Goal: Contribute content: Add original content to the website for others to see

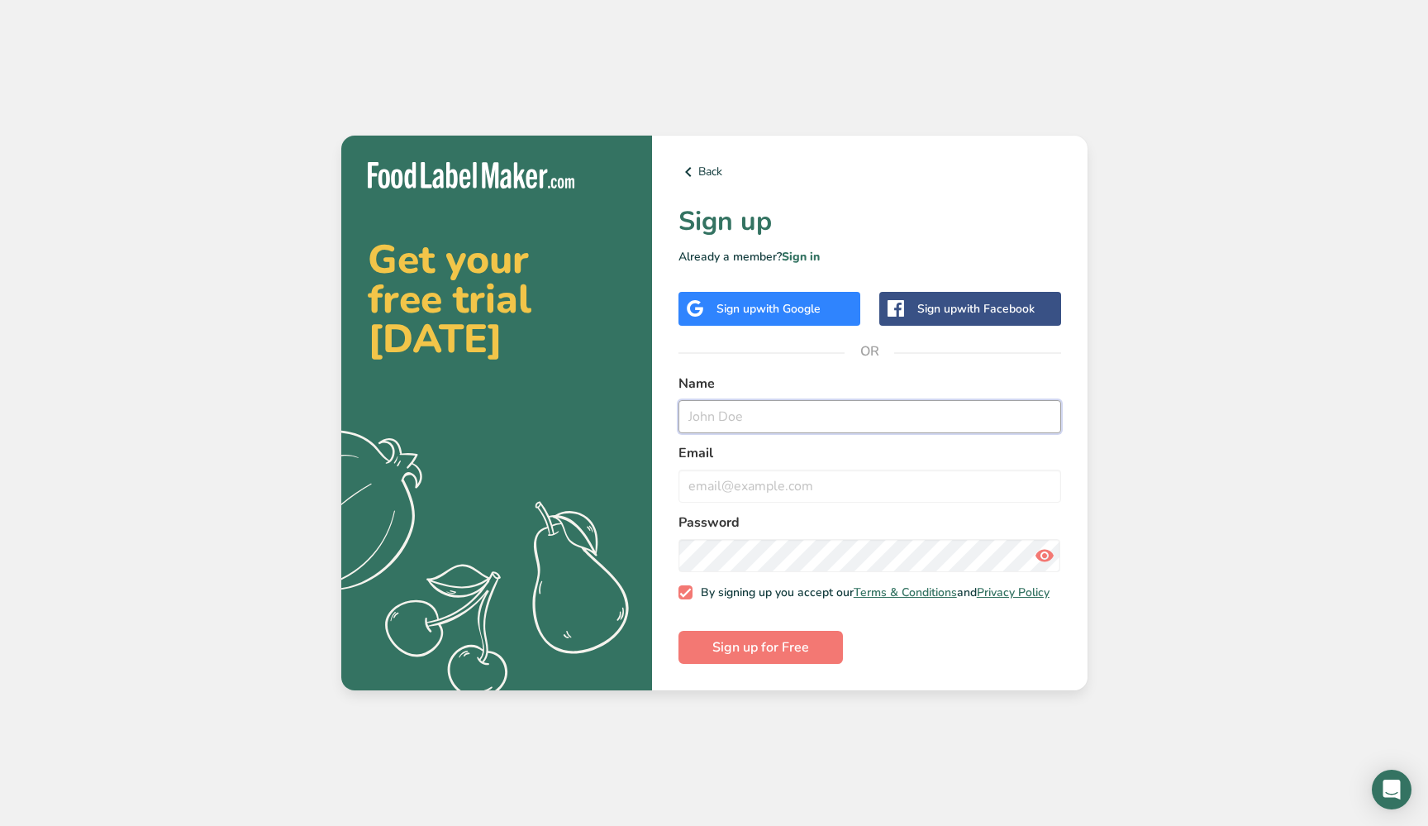
click at [744, 420] on input "text" at bounding box center [869, 416] width 383 height 33
type input "maruis"
type input "maruis@t"
type input "[EMAIL_ADDRESS][DOMAIN_NAME]"
click at [1048, 572] on div at bounding box center [869, 572] width 383 height 0
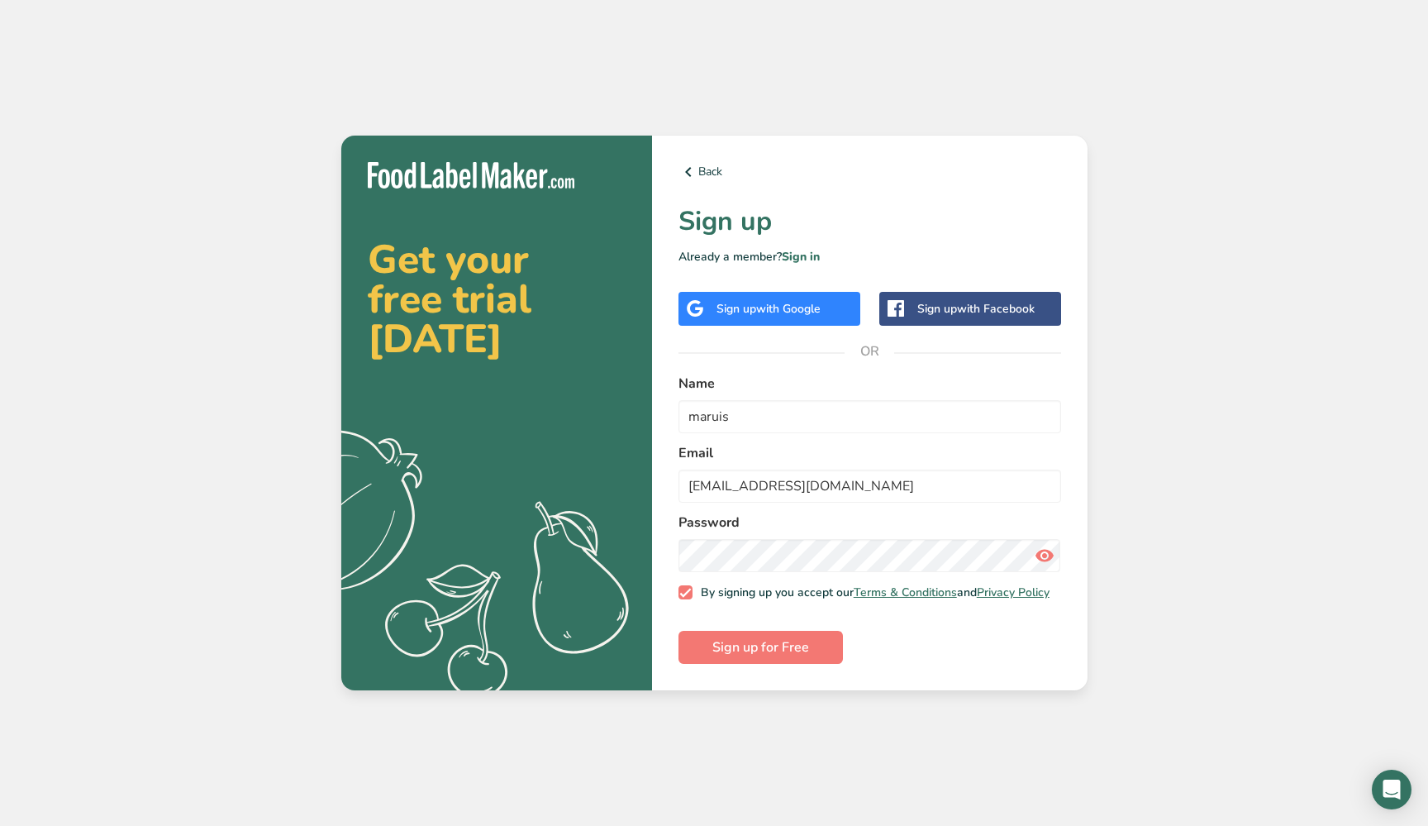
click at [1045, 572] on div at bounding box center [869, 572] width 383 height 0
click at [92, 825] on div "Choose entry" at bounding box center [124, 839] width 235 height 15
click at [66, 825] on div "Choose entry" at bounding box center [124, 839] width 235 height 15
click at [963, 657] on form "Name maruis Email [EMAIL_ADDRESS][DOMAIN_NAME] Password By signing up you accep…" at bounding box center [869, 519] width 383 height 291
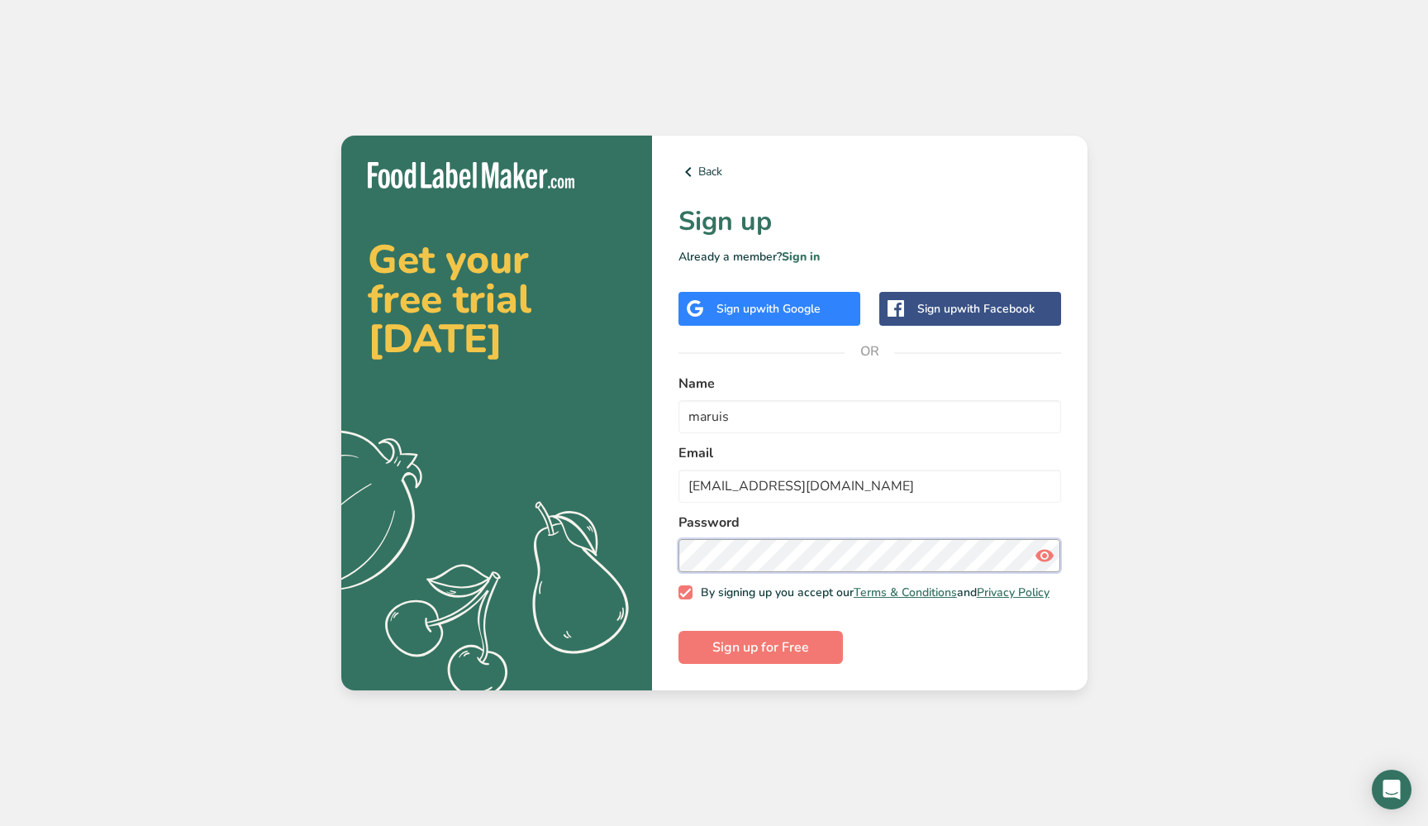
click at [650, 554] on section "Get your free trial [DATE] .a{fill:#f5f3ed;} Back Sign up Already a member? Sig…" at bounding box center [714, 413] width 746 height 555
click at [773, 654] on span "Sign up for Free" at bounding box center [760, 647] width 97 height 20
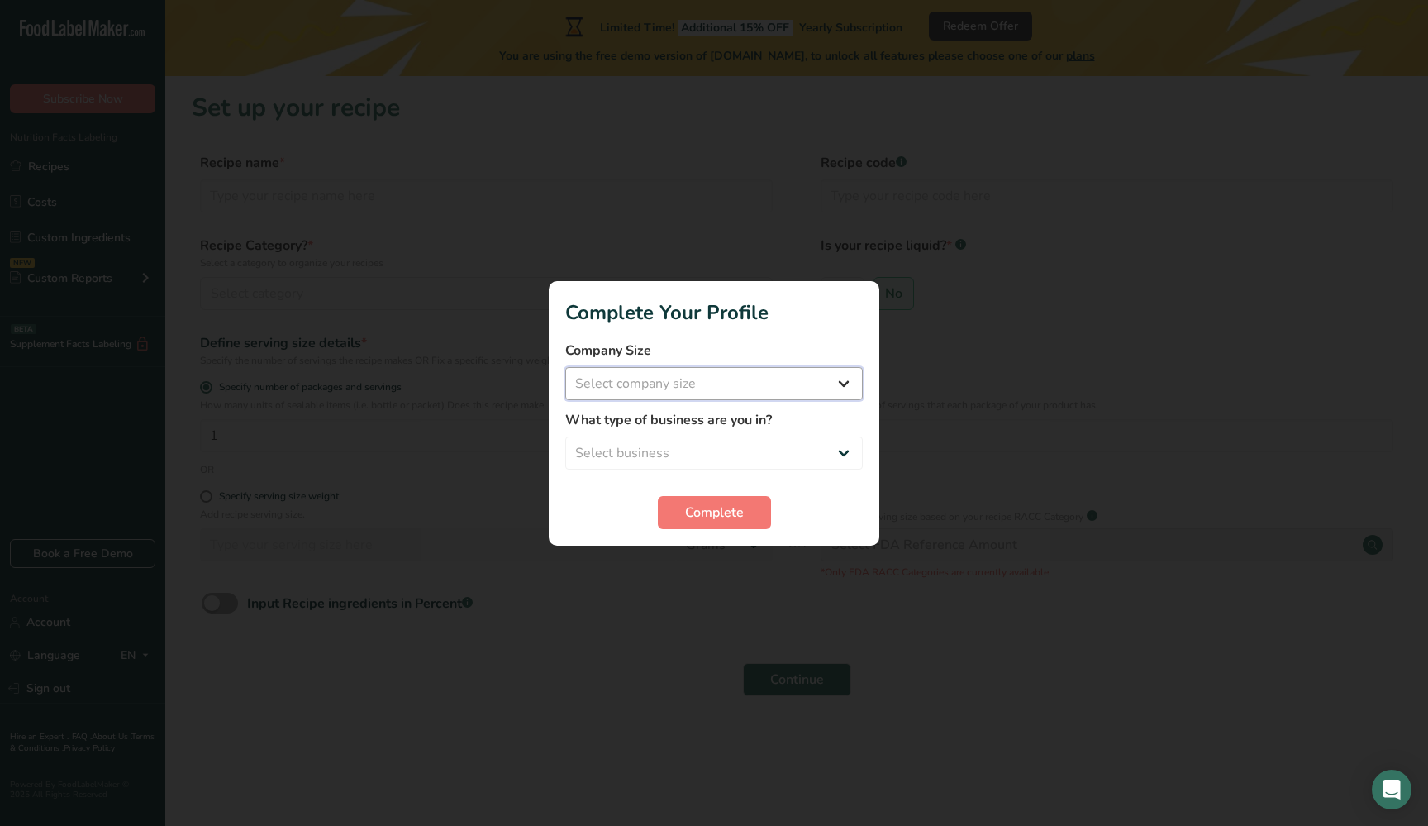
select select "1"
select select "2"
click at [712, 509] on span "Complete" at bounding box center [714, 512] width 59 height 20
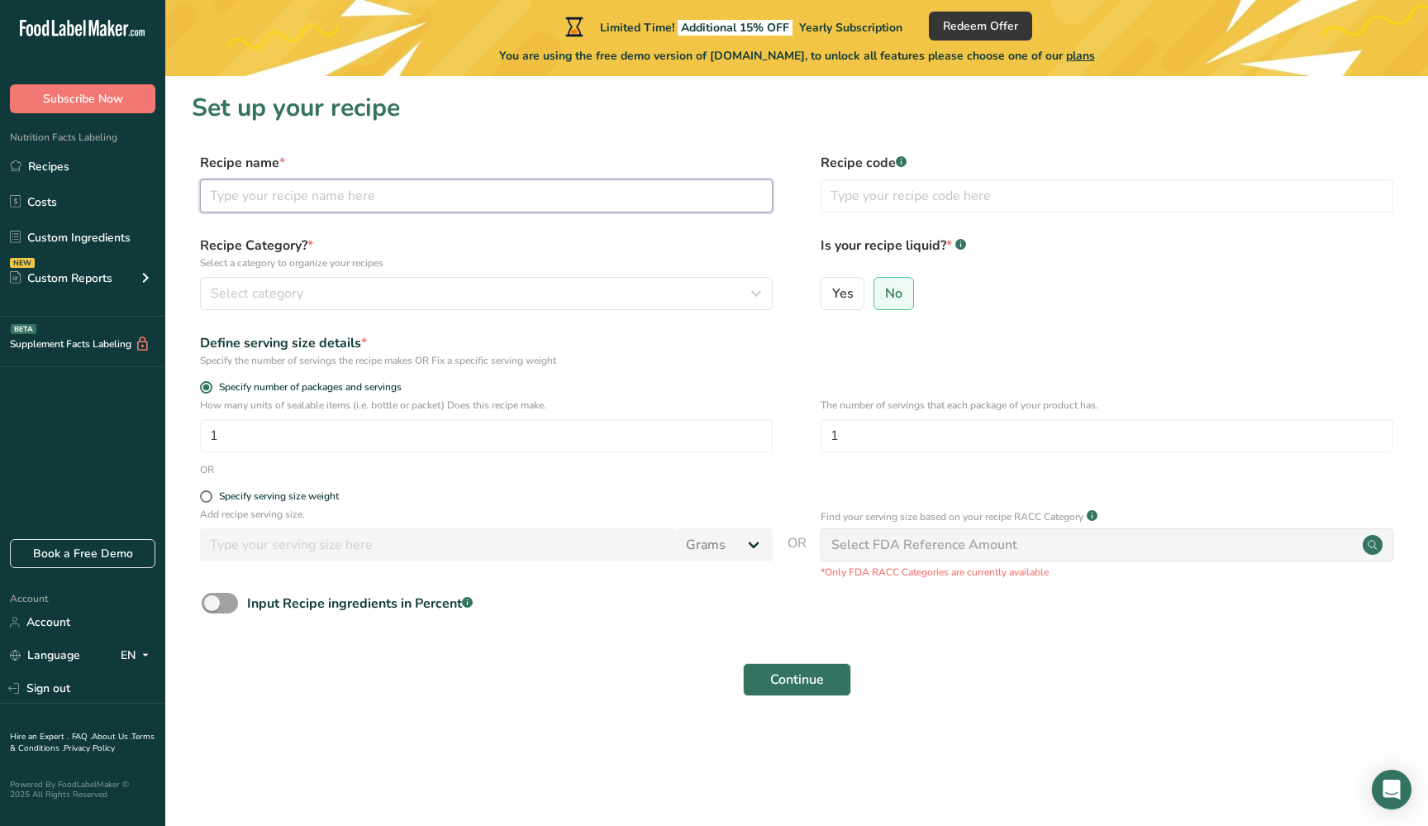
click at [311, 194] on input "text" at bounding box center [486, 195] width 573 height 33
type input "Wormwood Tea"
click at [891, 199] on input "text" at bounding box center [1107, 195] width 573 height 33
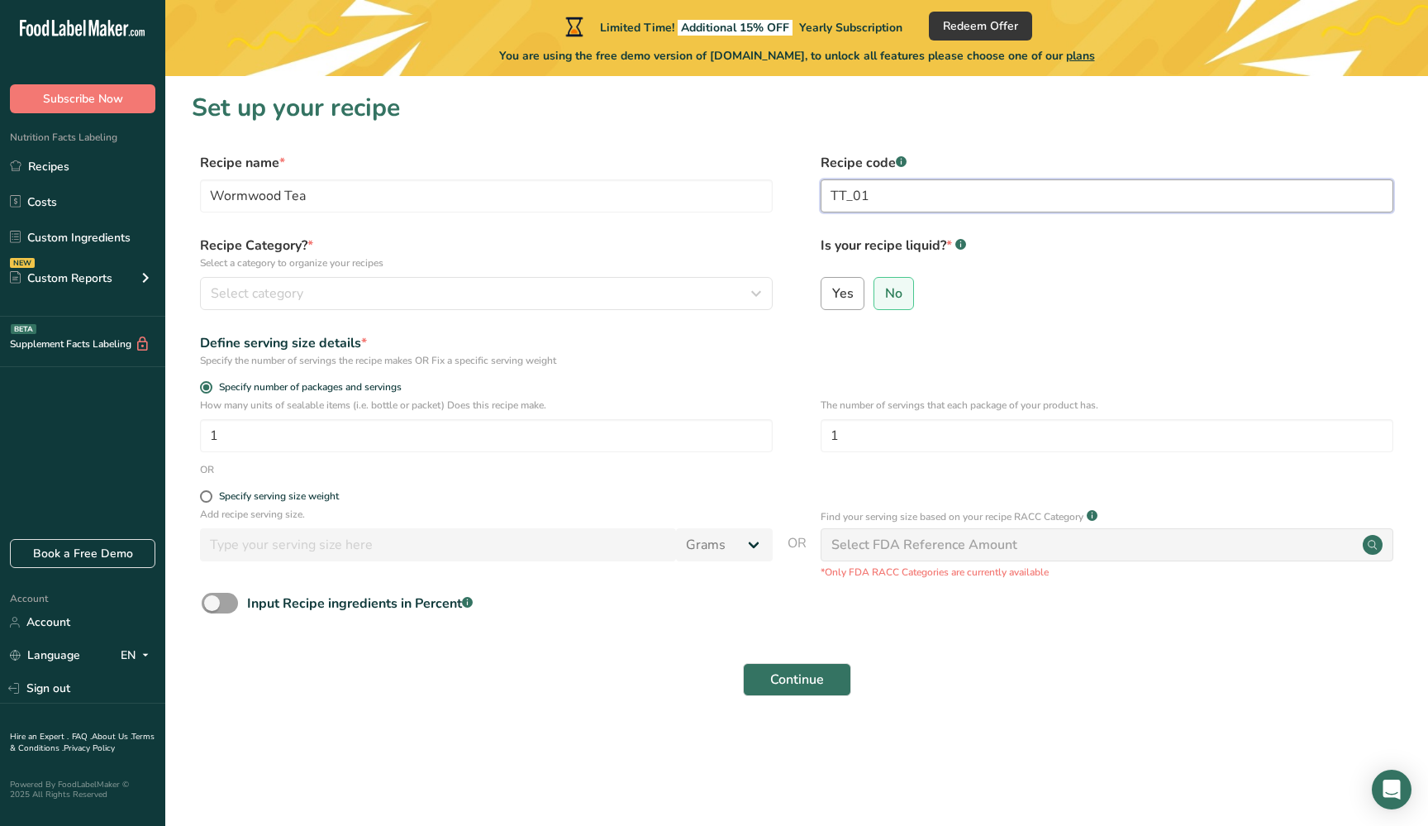
type input "TT_01"
click at [854, 295] on label "Yes" at bounding box center [843, 293] width 45 height 33
click at [832, 295] on input "Yes" at bounding box center [826, 293] width 11 height 11
radio input "true"
radio input "false"
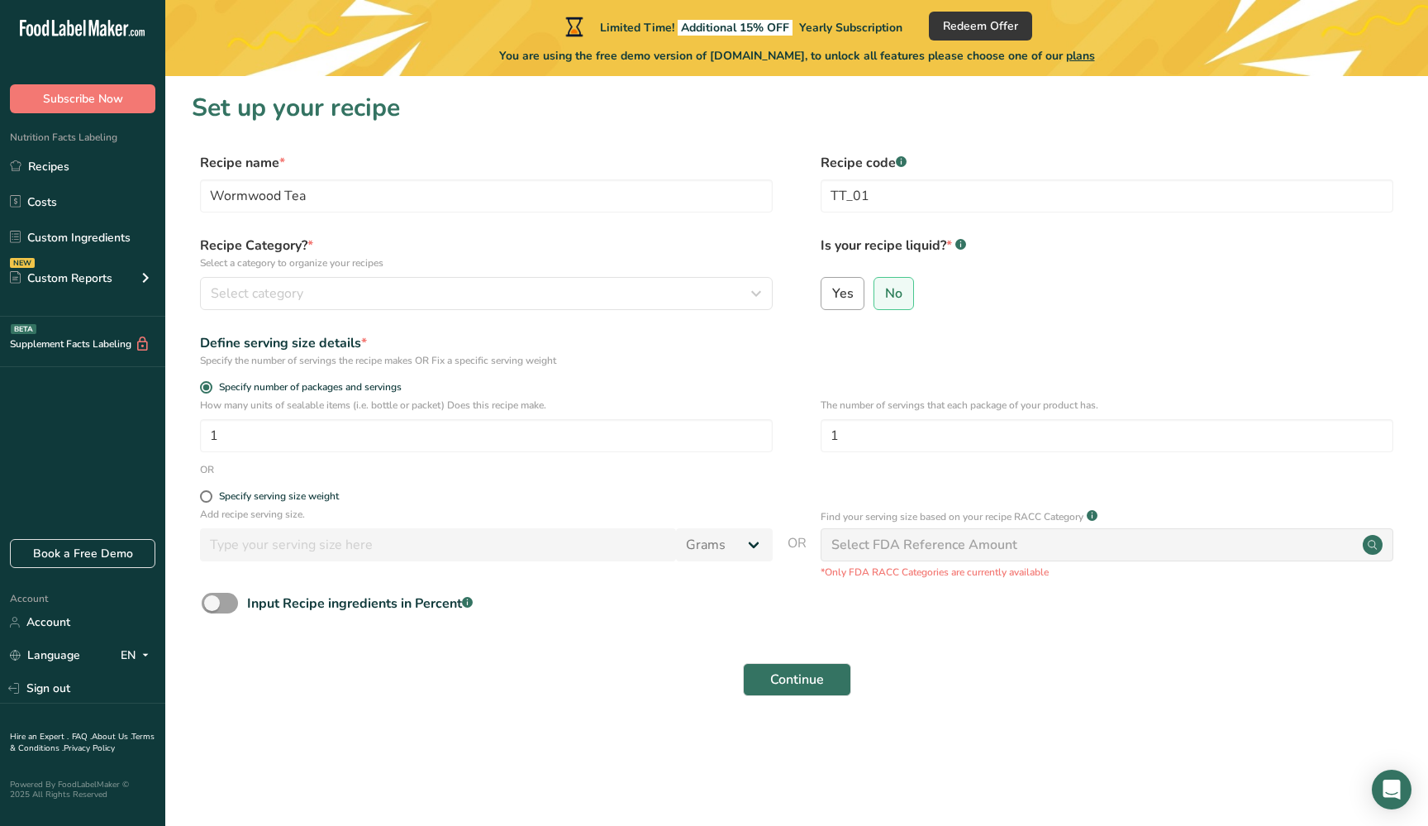
select select "22"
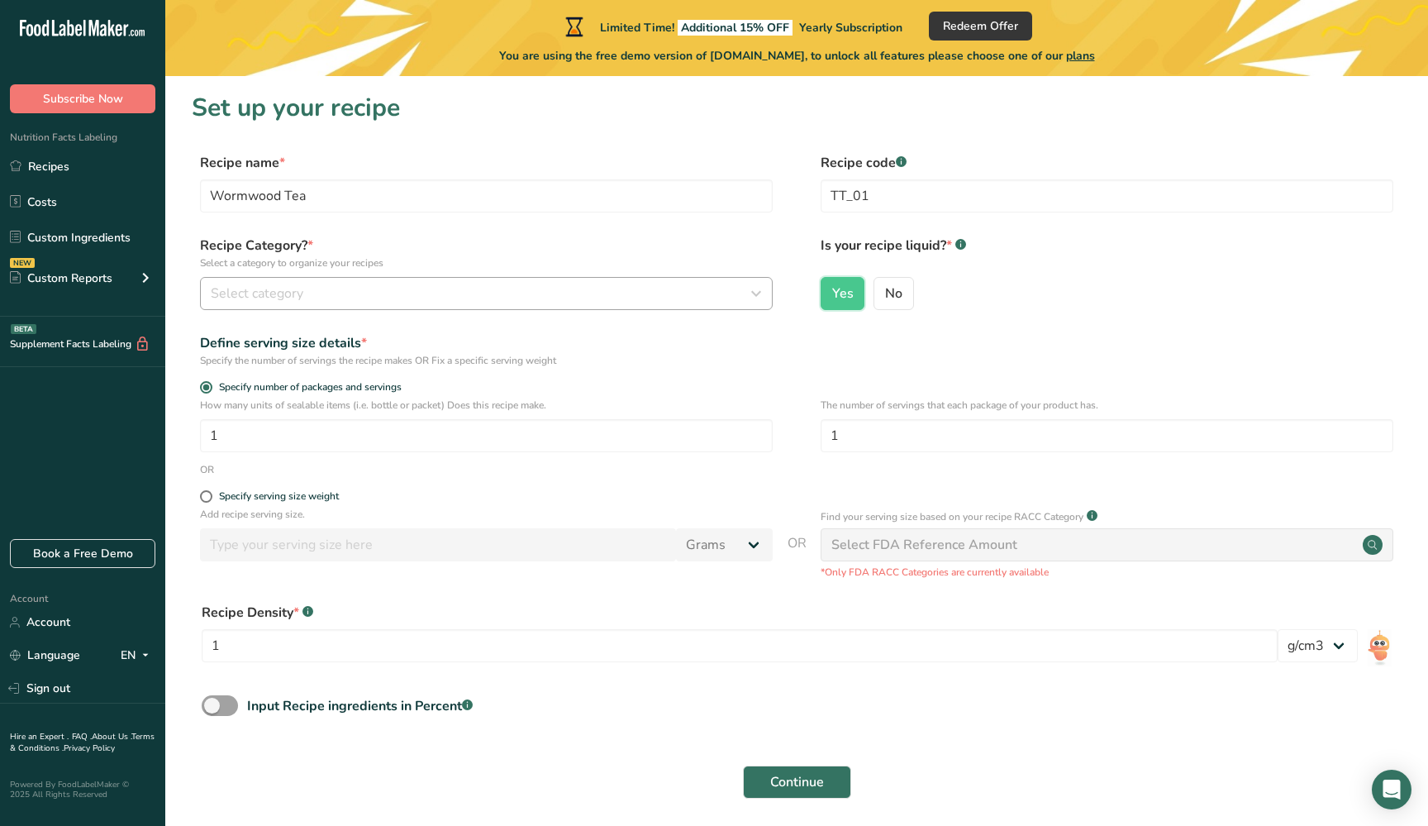
click at [321, 293] on div "Select category" at bounding box center [481, 293] width 541 height 20
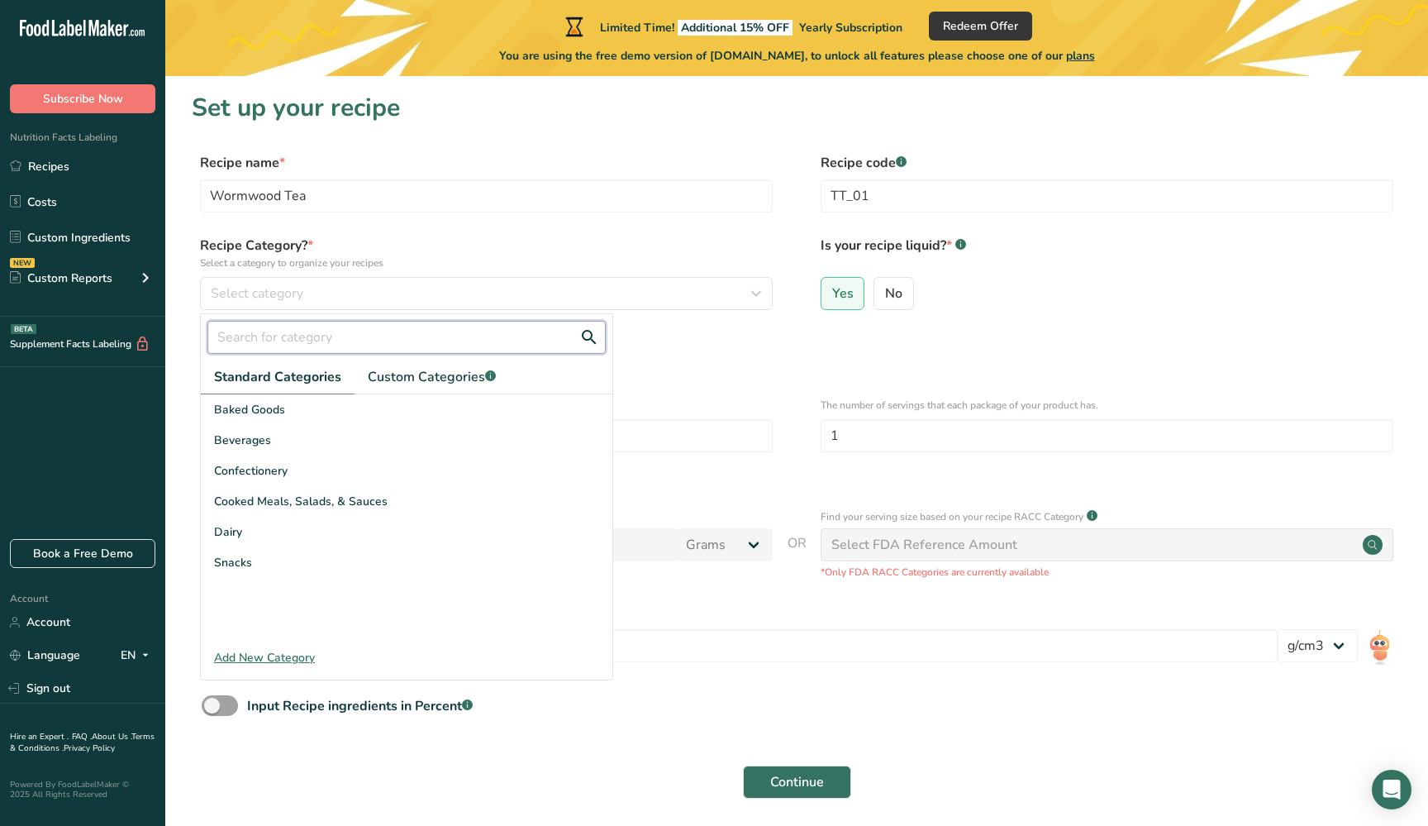
click at [307, 330] on input "text" at bounding box center [406, 337] width 398 height 33
type input "t"
click at [269, 445] on div "Beverages" at bounding box center [407, 440] width 412 height 31
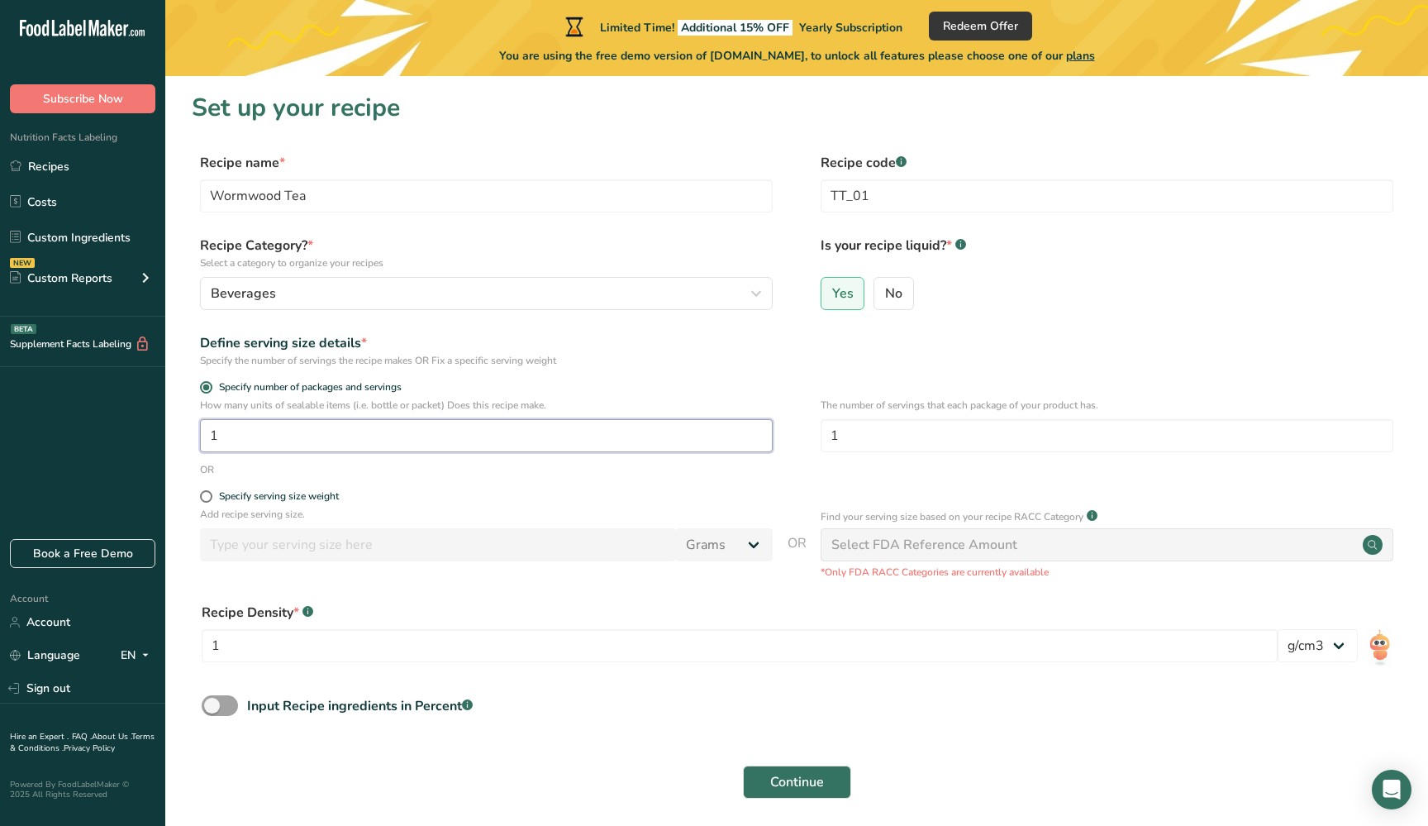
click at [316, 435] on input "1" at bounding box center [486, 435] width 573 height 33
type input "20"
click at [657, 478] on form "Recipe name * Wormwood Tea Recipe code .a-a{fill:#347362;}.b-a{fill:#fff;} TT_0…" at bounding box center [797, 480] width 1210 height 655
click at [208, 498] on span at bounding box center [206, 496] width 12 height 12
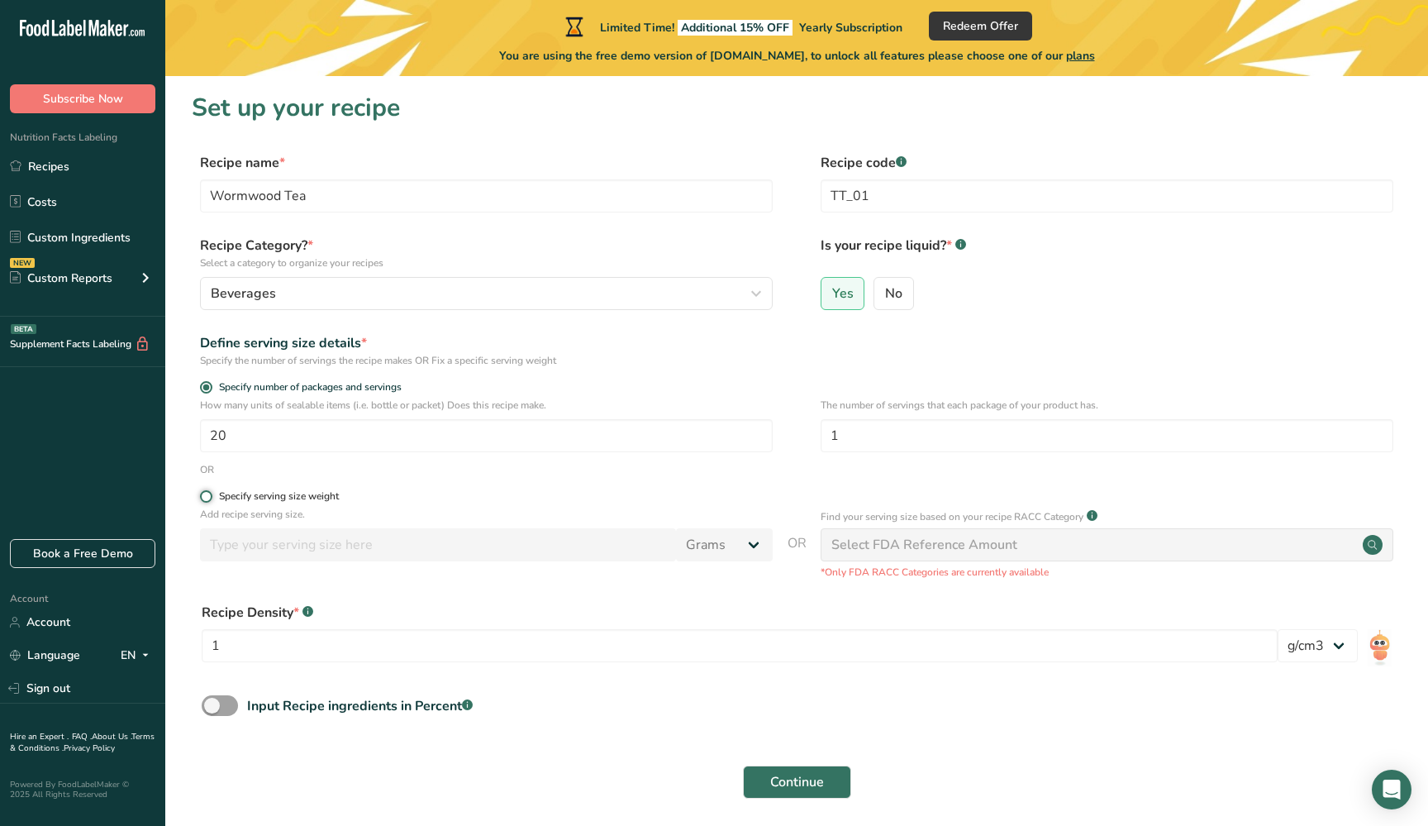
click at [208, 498] on input "Specify serving size weight" at bounding box center [205, 496] width 11 height 11
radio input "true"
radio input "false"
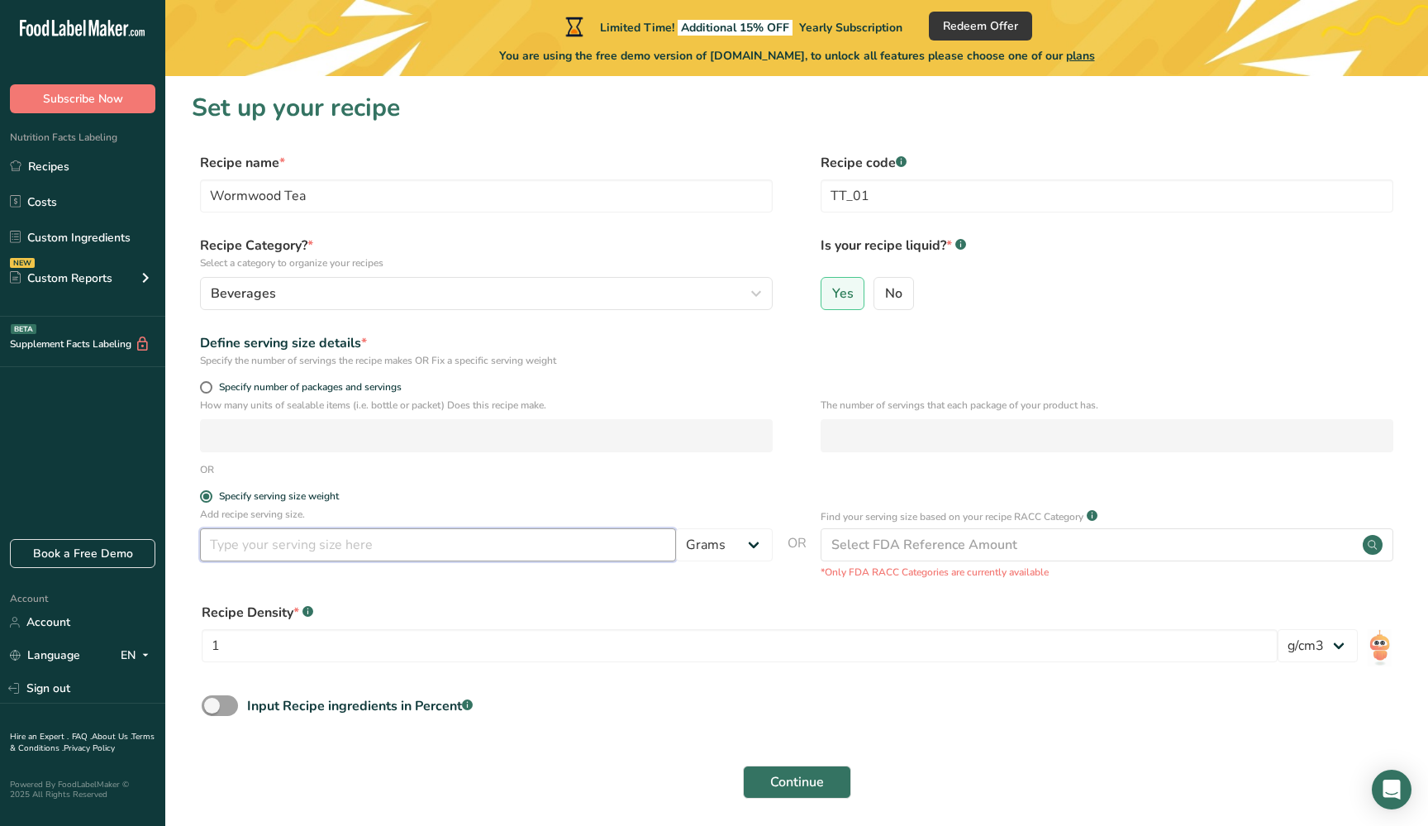
click at [293, 551] on input "number" at bounding box center [438, 544] width 476 height 33
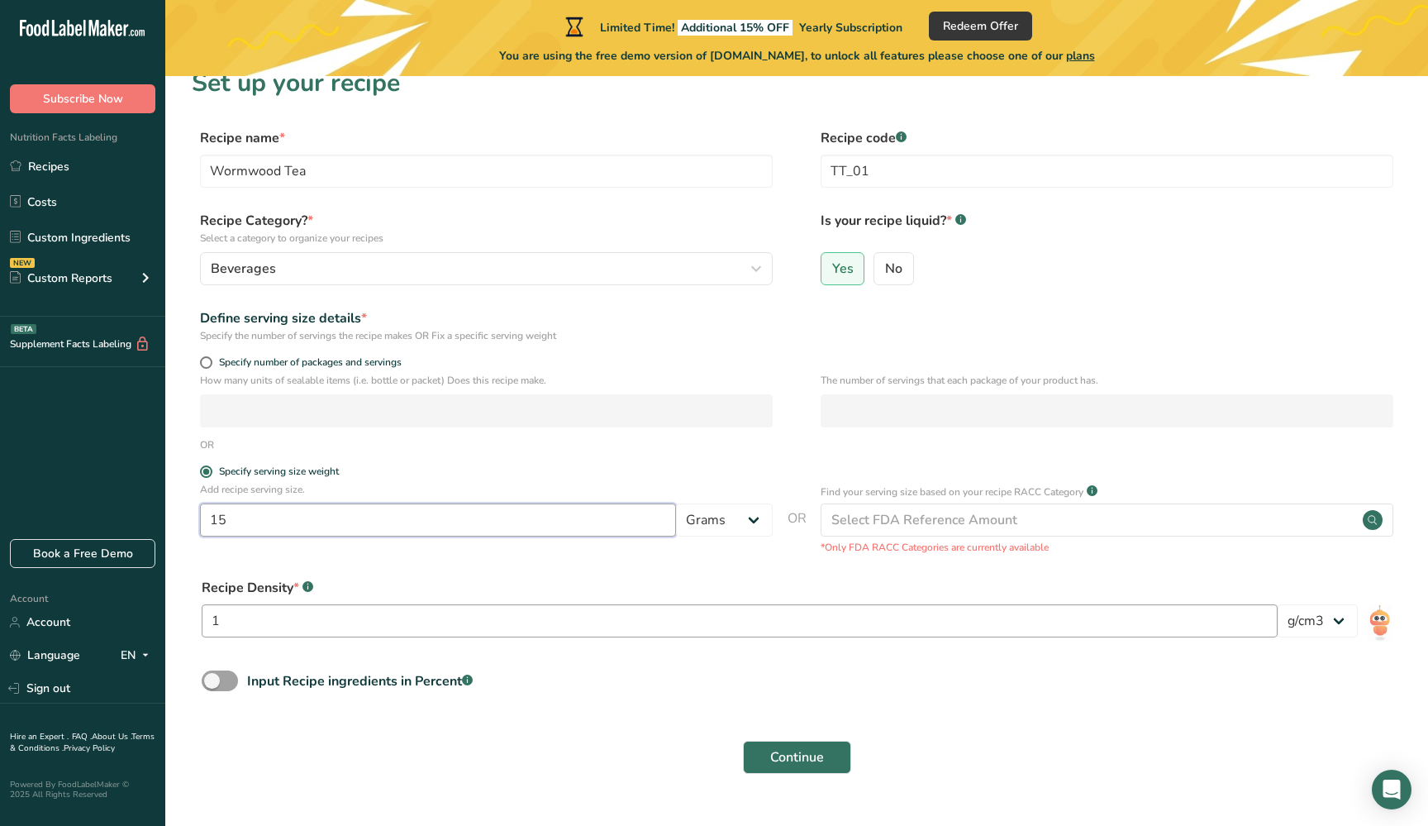
scroll to position [38, 0]
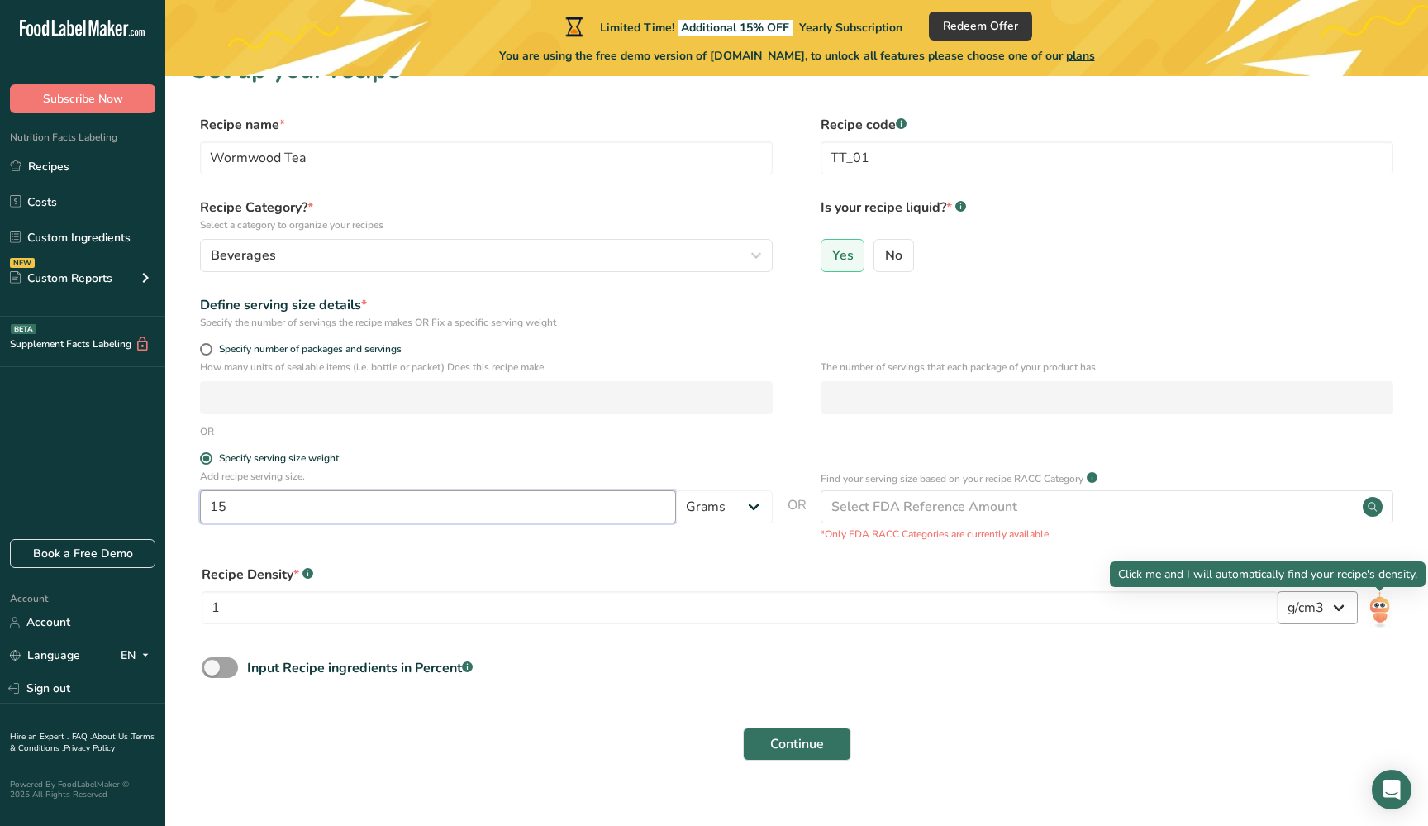
type input "15"
click at [1382, 605] on img at bounding box center [1380, 609] width 24 height 37
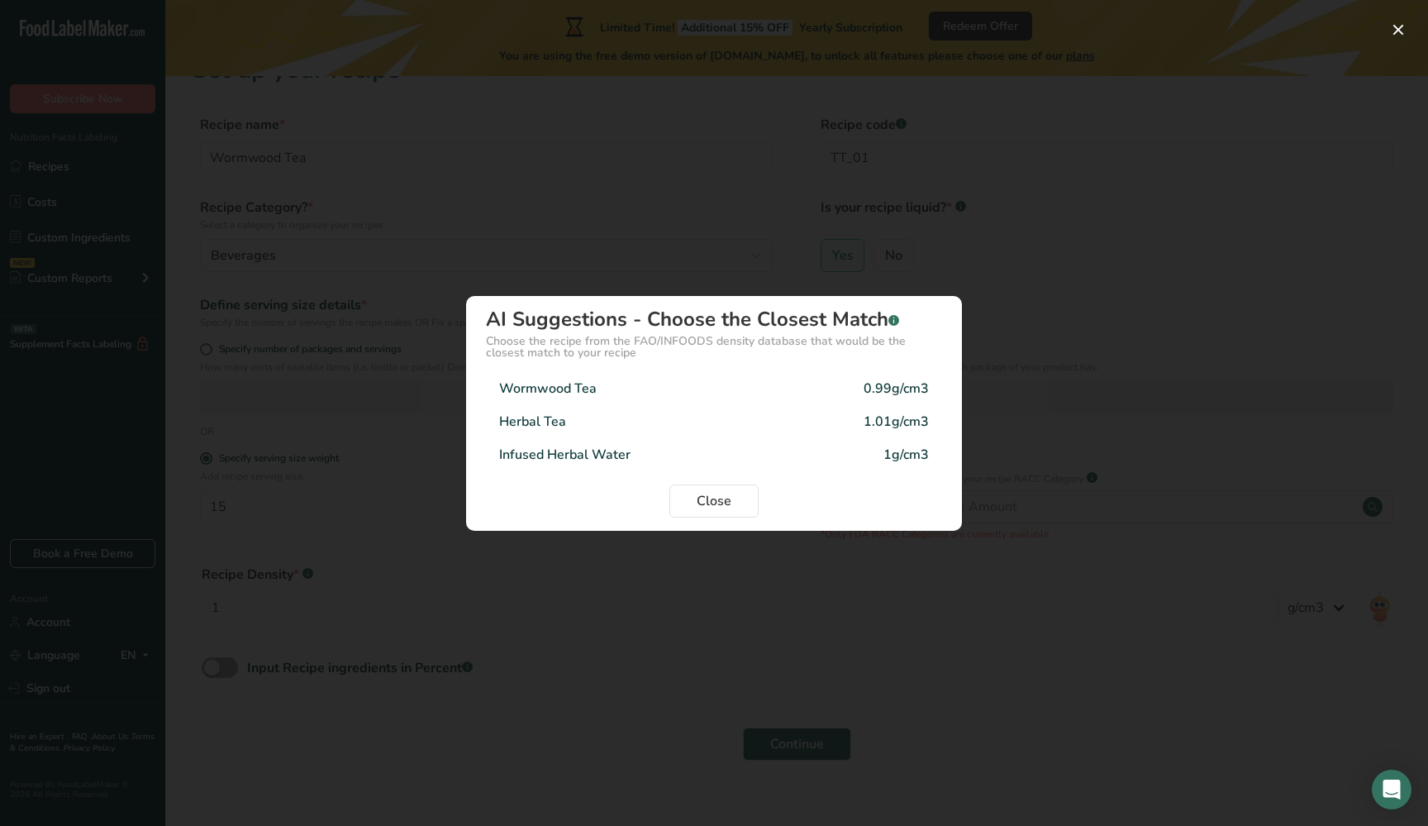
click at [932, 628] on div "Density Selection Modal" at bounding box center [714, 413] width 1428 height 826
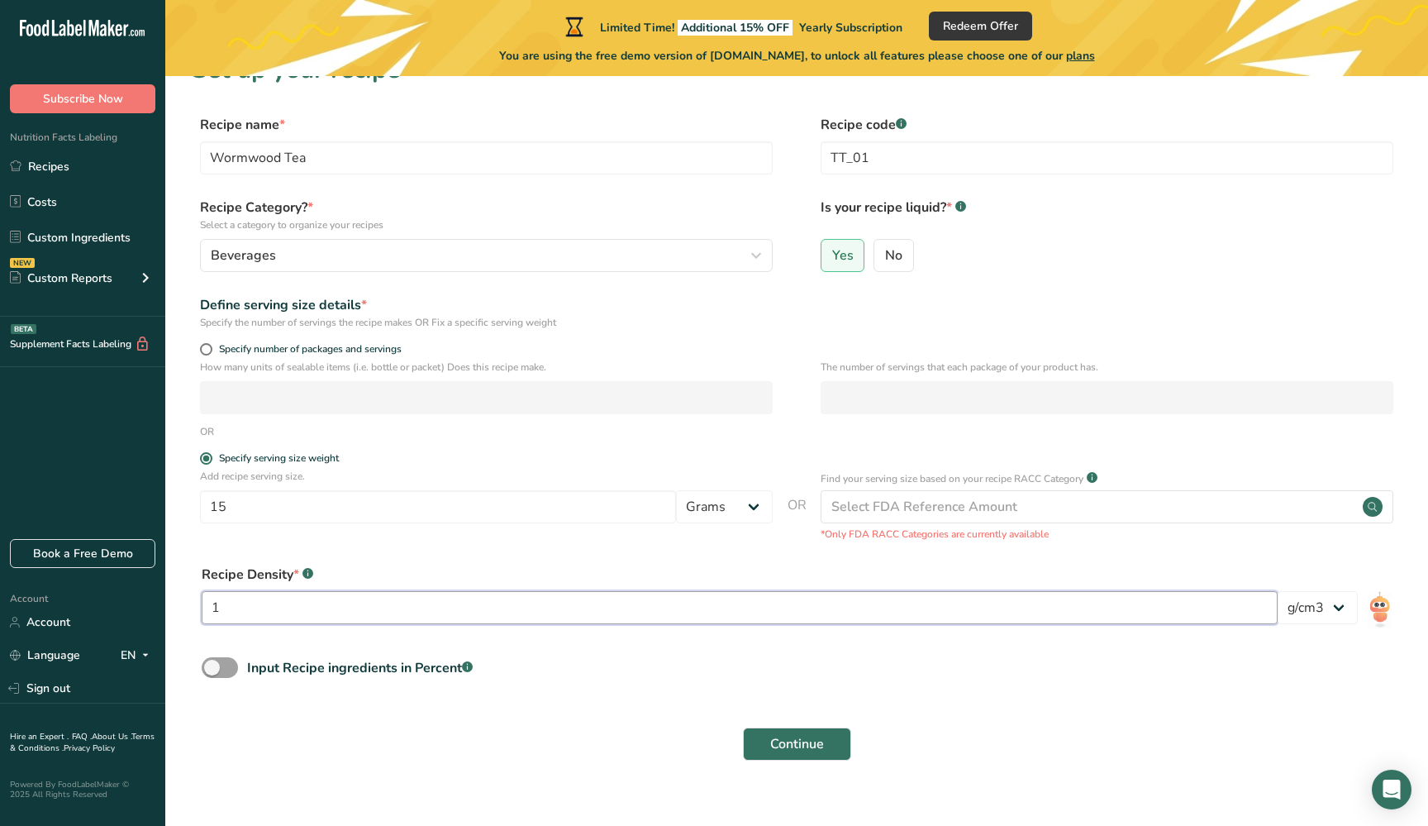
click at [813, 623] on input "1" at bounding box center [740, 607] width 1076 height 33
type input "99"
click at [232, 672] on span at bounding box center [220, 667] width 36 height 21
click at [212, 672] on input "Input Recipe ingredients in Percent .a-a{fill:#347362;}.b-a{fill:#fff;}" at bounding box center [207, 667] width 11 height 11
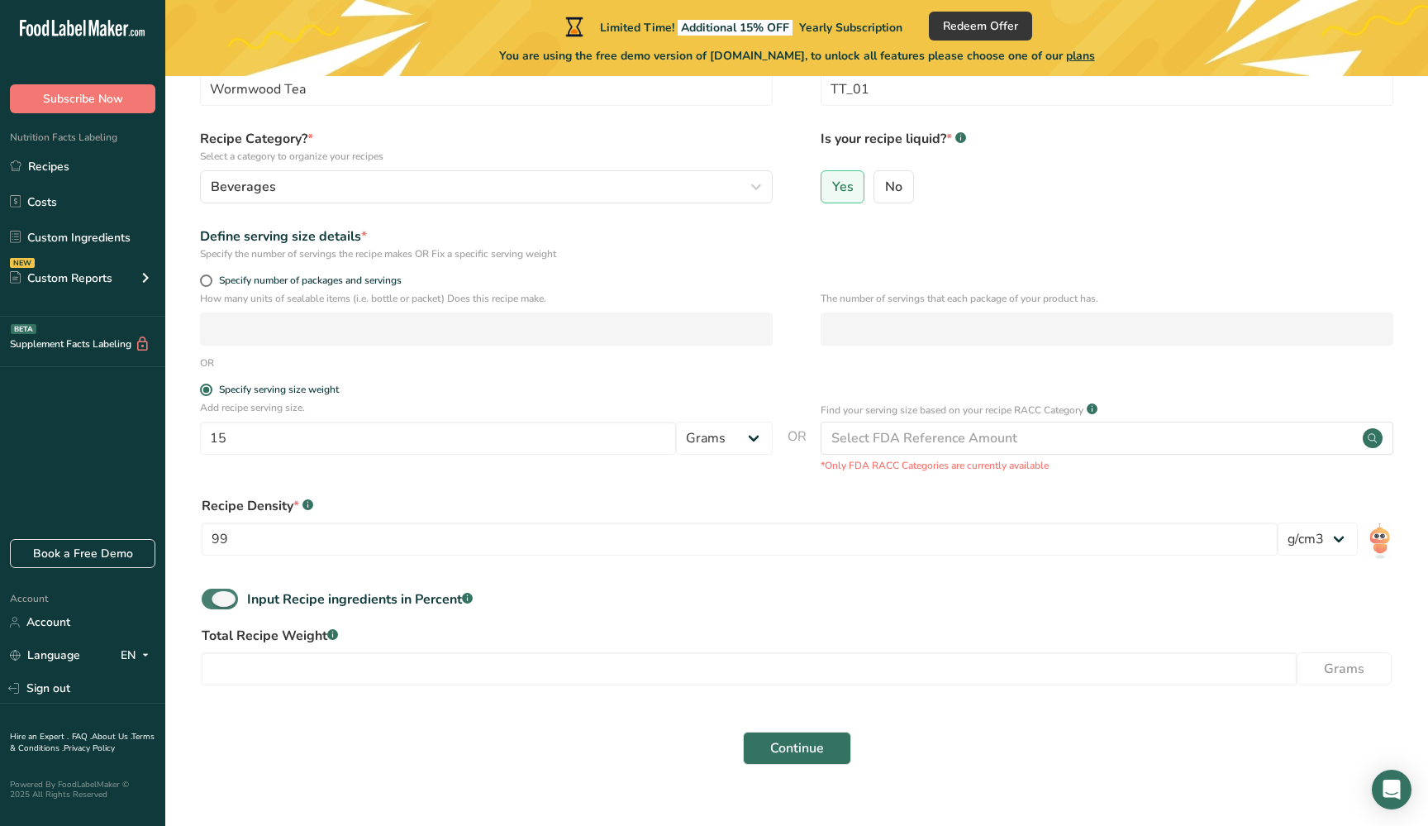
click at [213, 606] on span at bounding box center [220, 598] width 36 height 21
click at [212, 604] on input "Input Recipe ingredients in Percent .a-a{fill:#347362;}.b-a{fill:#fff;}" at bounding box center [207, 598] width 11 height 11
checkbox input "false"
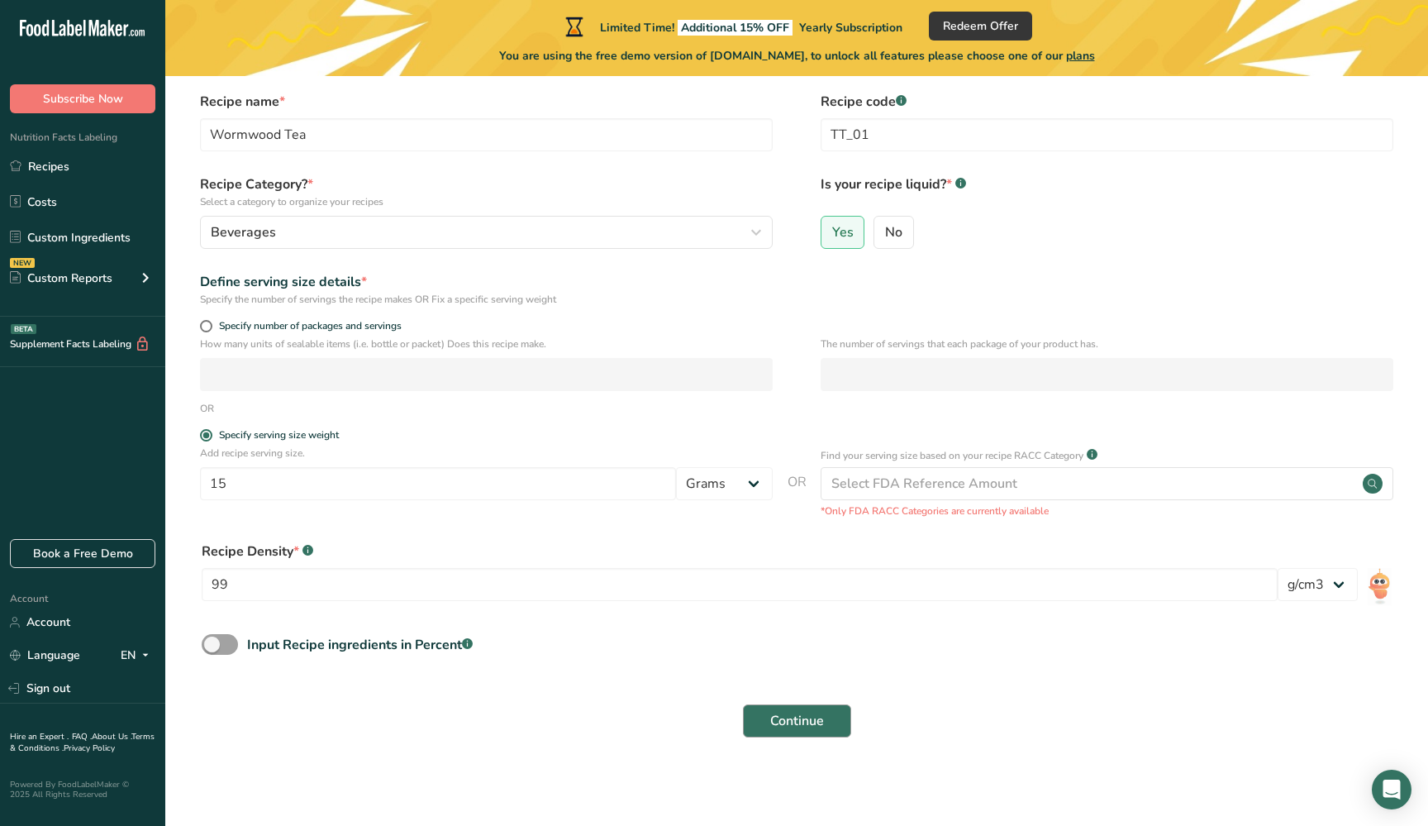
click at [800, 719] on span "Continue" at bounding box center [797, 721] width 54 height 20
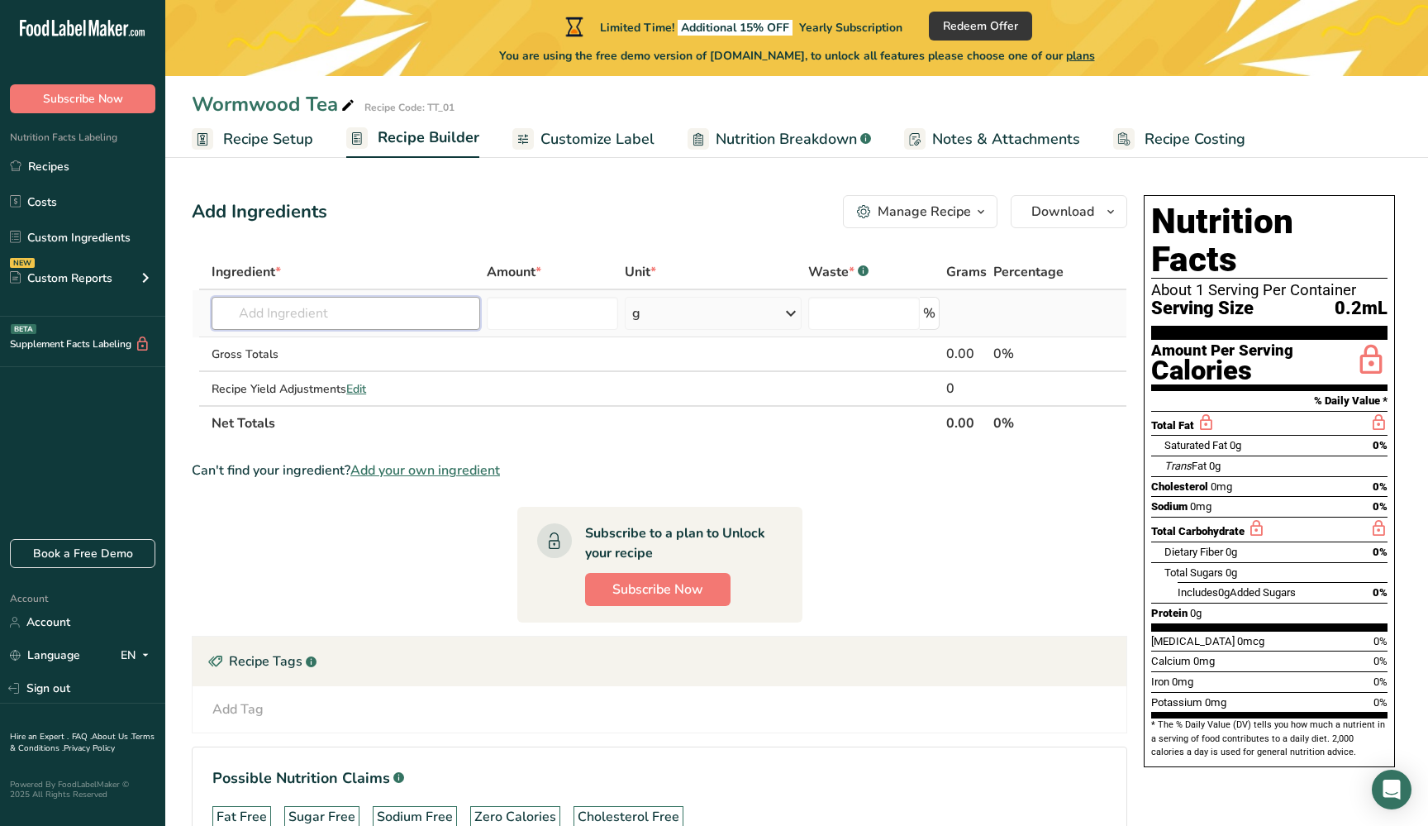
click at [338, 324] on input "text" at bounding box center [346, 313] width 269 height 33
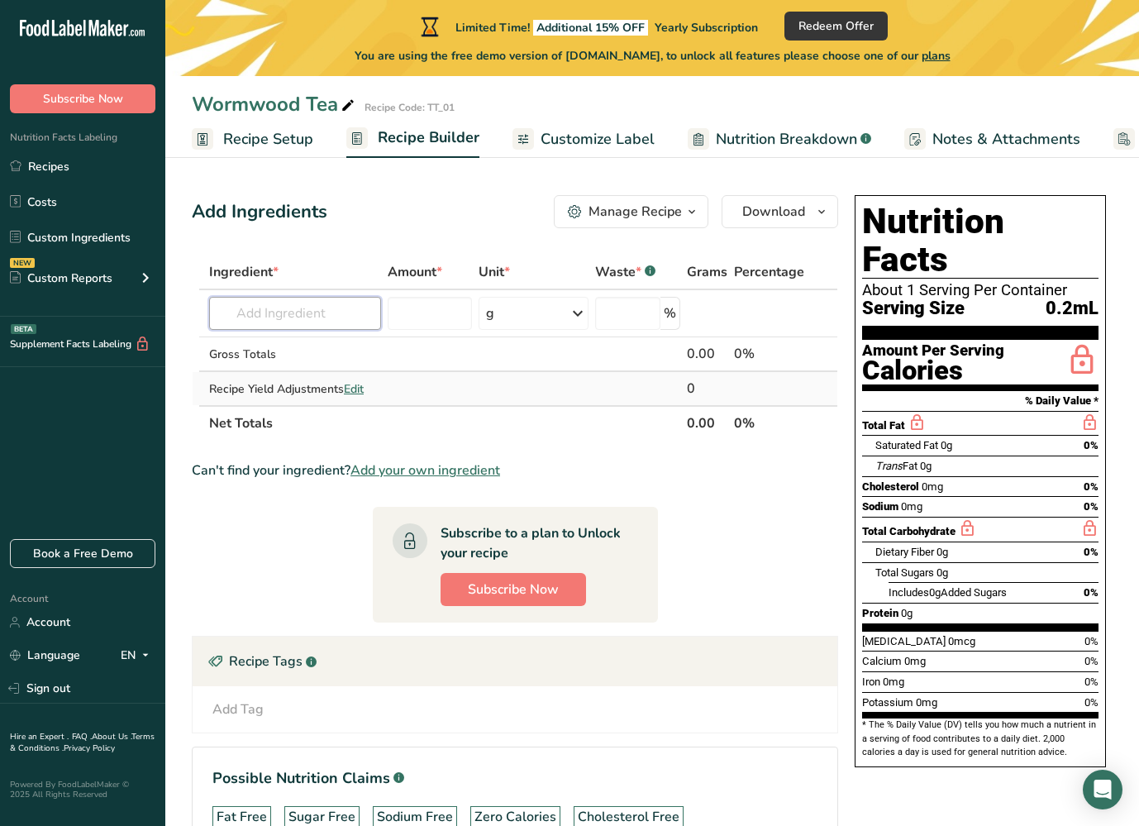
paste input "Wormwood"
click at [274, 312] on input "Wormwood" at bounding box center [295, 313] width 172 height 33
drag, startPoint x: 316, startPoint y: 312, endPoint x: 209, endPoint y: 312, distance: 107.4
click at [209, 312] on input "Worm wood" at bounding box center [295, 313] width 172 height 33
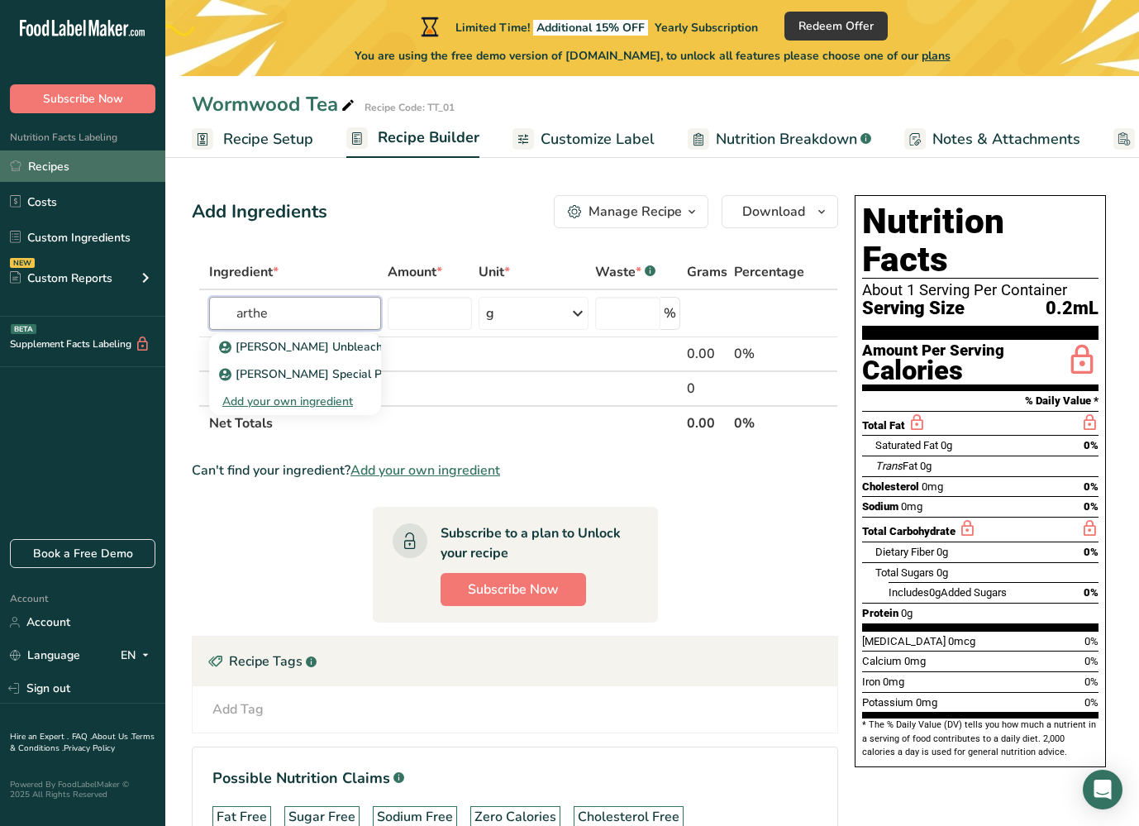
type input "art"
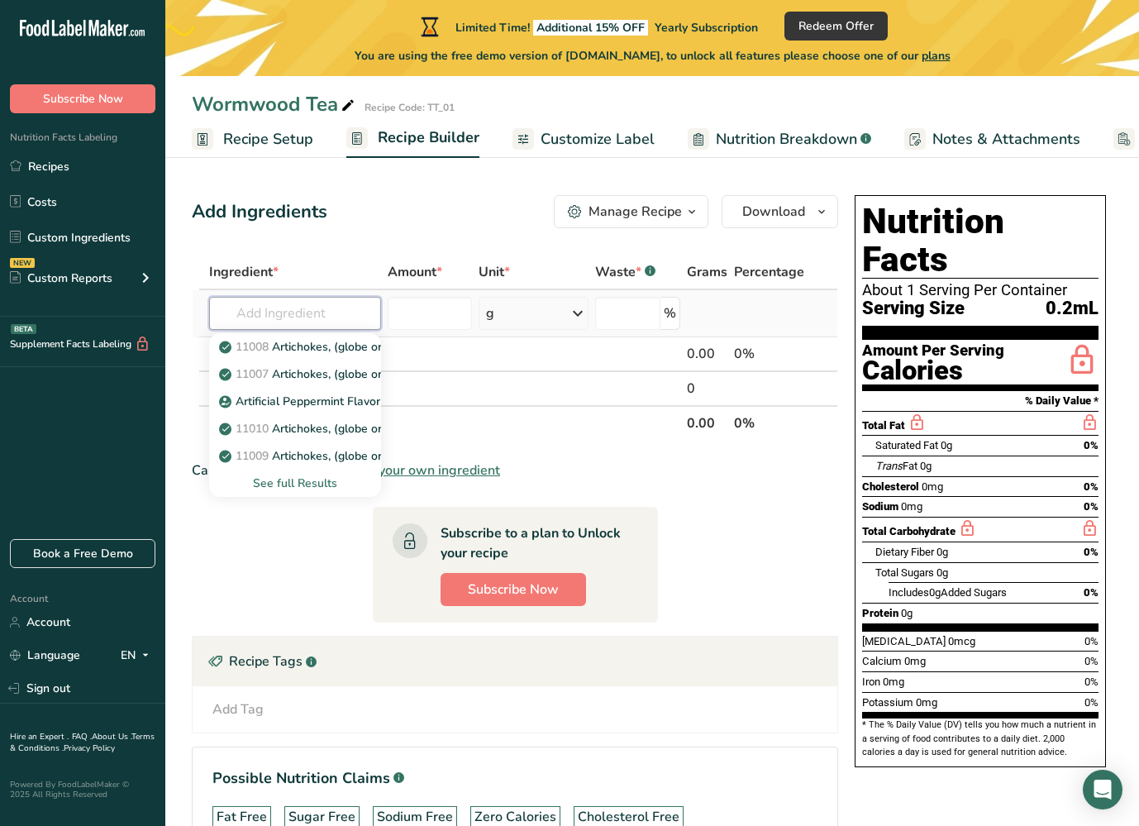
click at [300, 316] on input "text" at bounding box center [295, 313] width 172 height 33
paste input "artemisia afra"
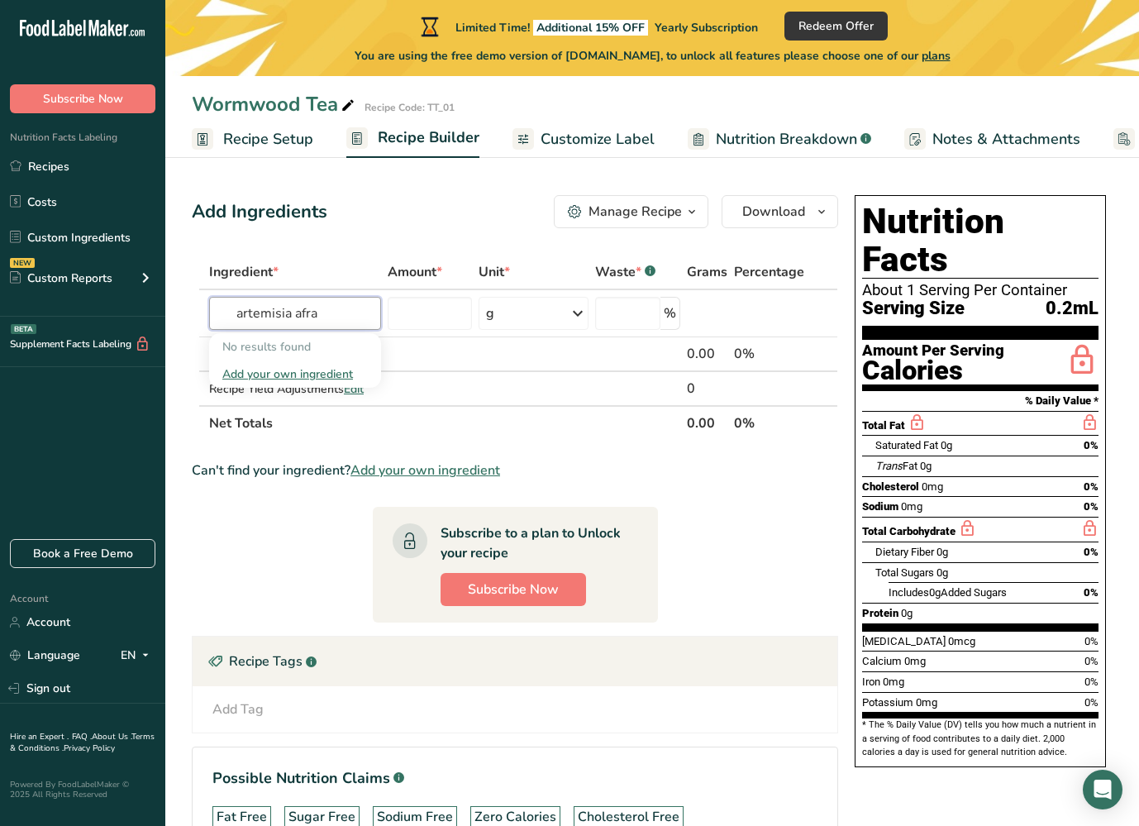
type input "artemisia afra"
click at [326, 523] on section "Ingredient * Amount * Unit * Waste * .a-a{fill:#347362;}.b-a{fill:#fff;} Grams …" at bounding box center [515, 568] width 646 height 626
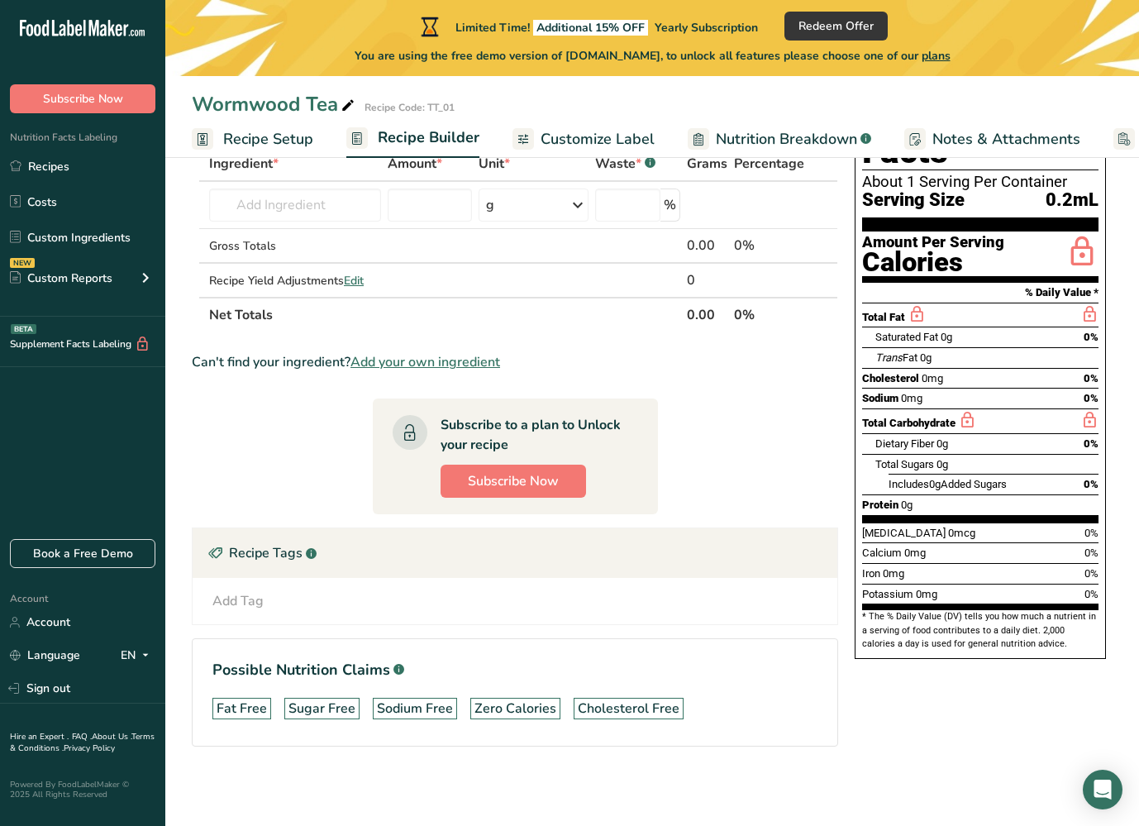
scroll to position [108, 0]
click at [451, 362] on span "Add your own ingredient" at bounding box center [425, 362] width 150 height 20
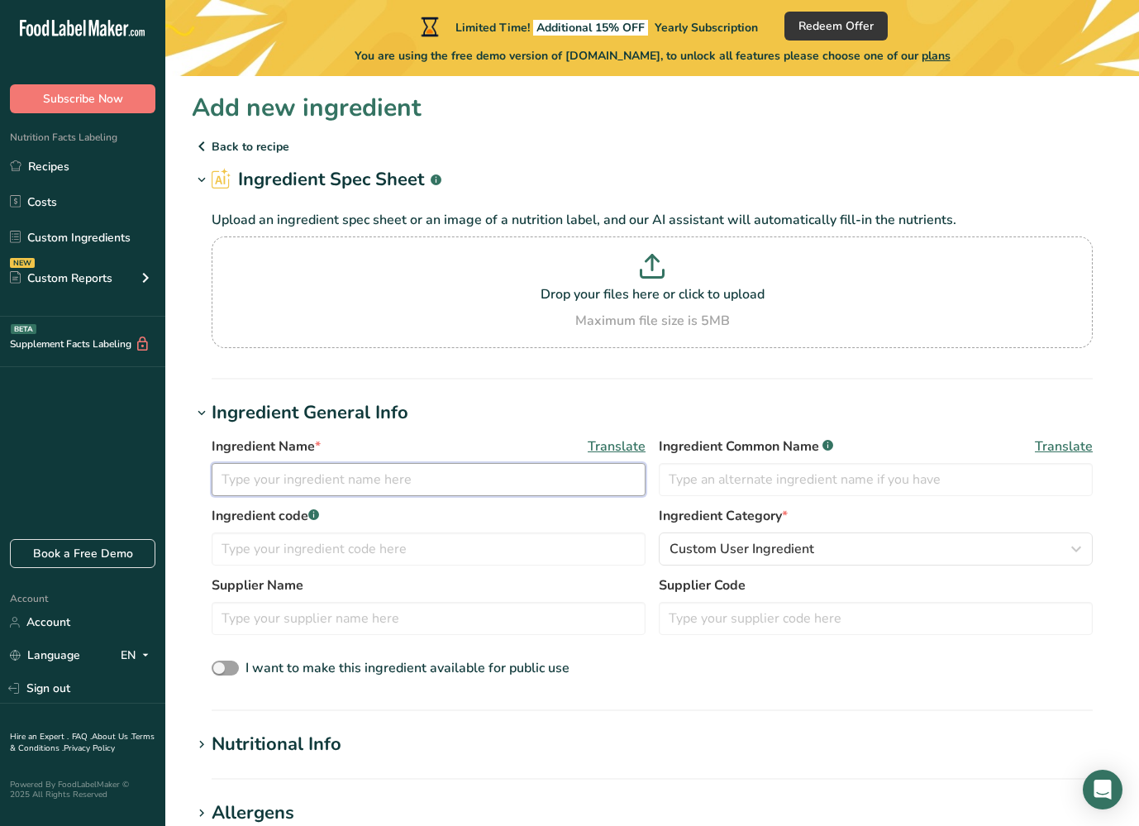
click at [397, 484] on input "text" at bounding box center [429, 479] width 434 height 33
paste input "artemisia afra"
type input "artemisia afra"
type input "Wormwood"
type input "TT_01"
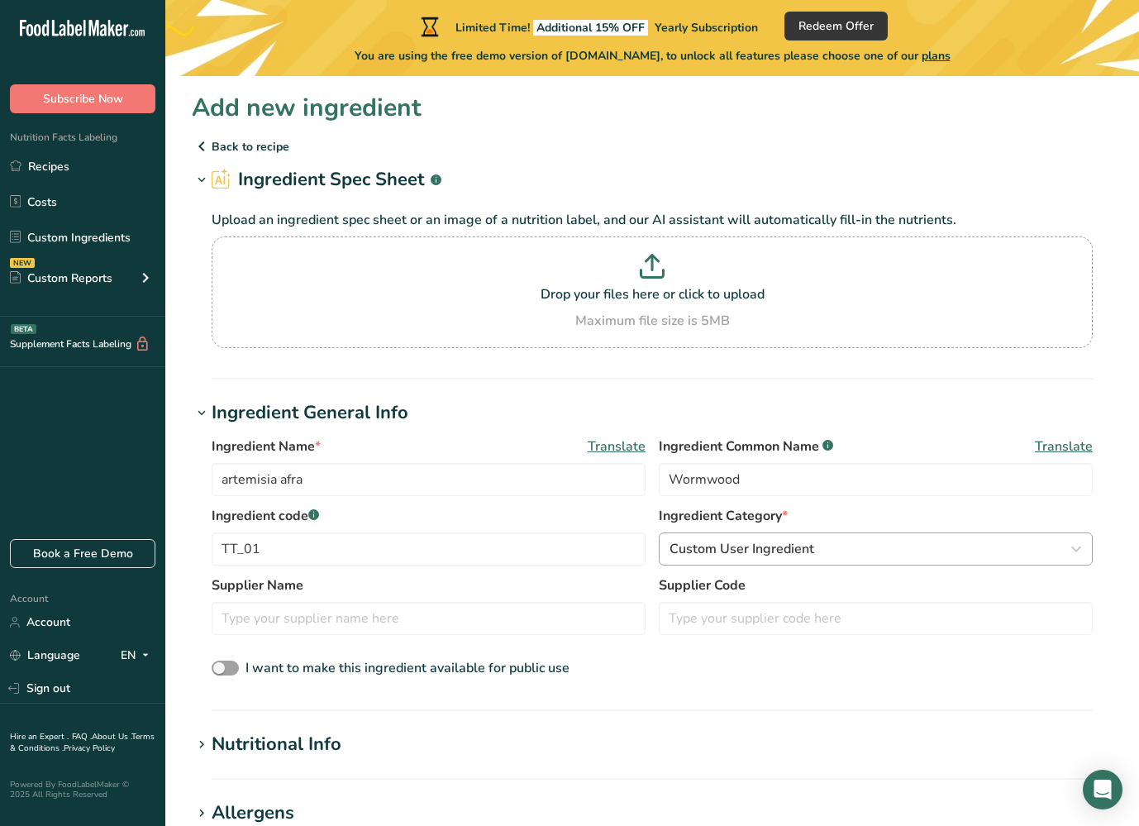
click at [724, 545] on span "Custom User Ingredient" at bounding box center [741, 549] width 145 height 20
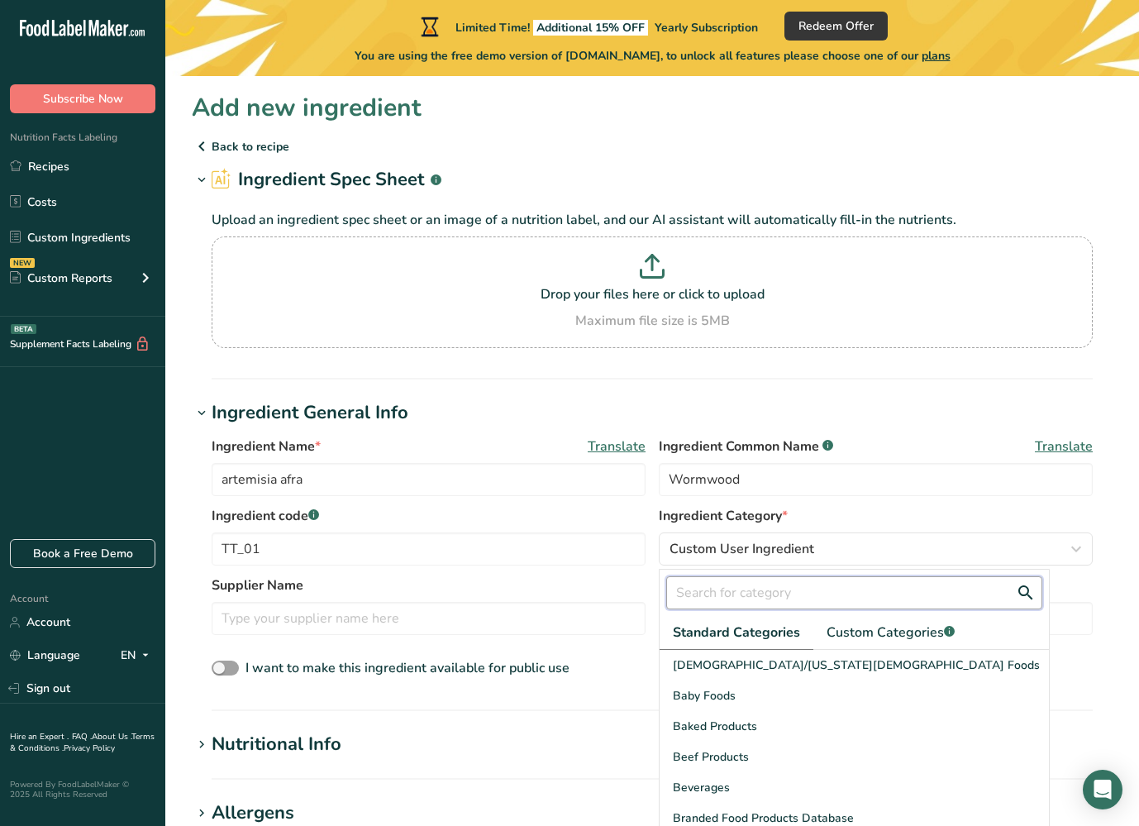
click at [722, 583] on input "text" at bounding box center [854, 592] width 376 height 33
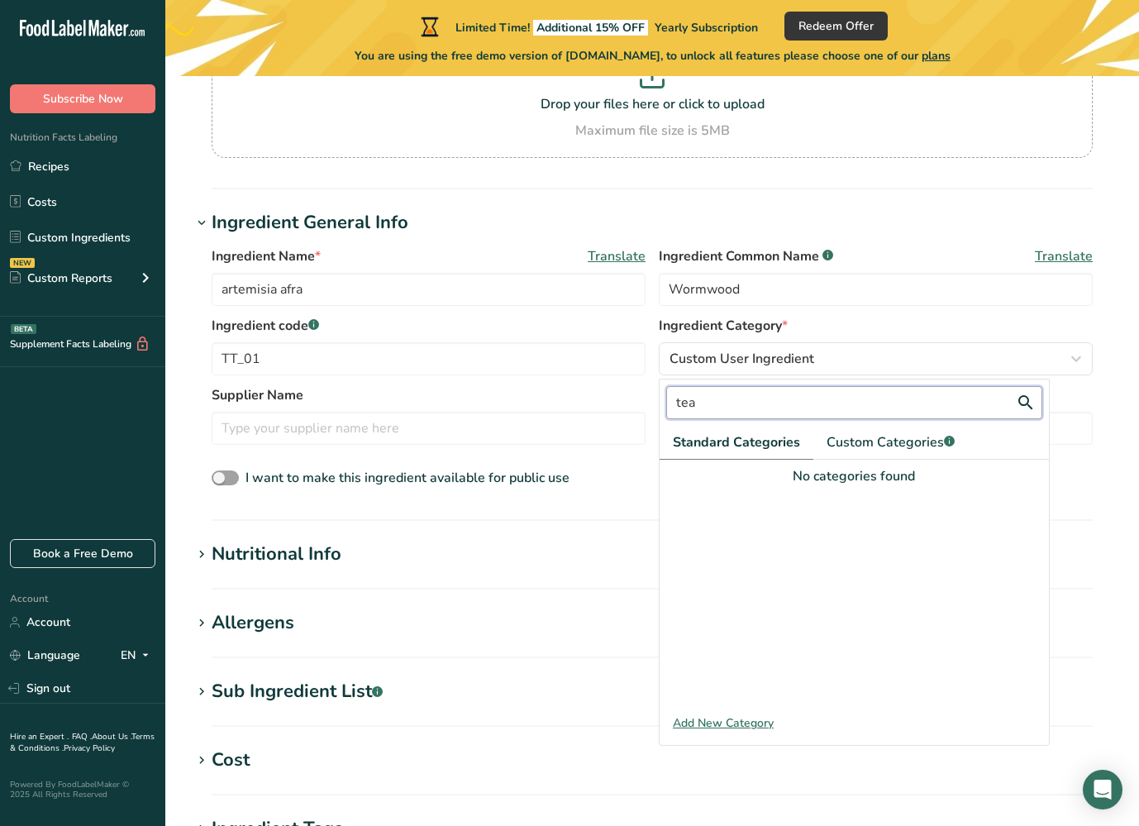
scroll to position [264, 0]
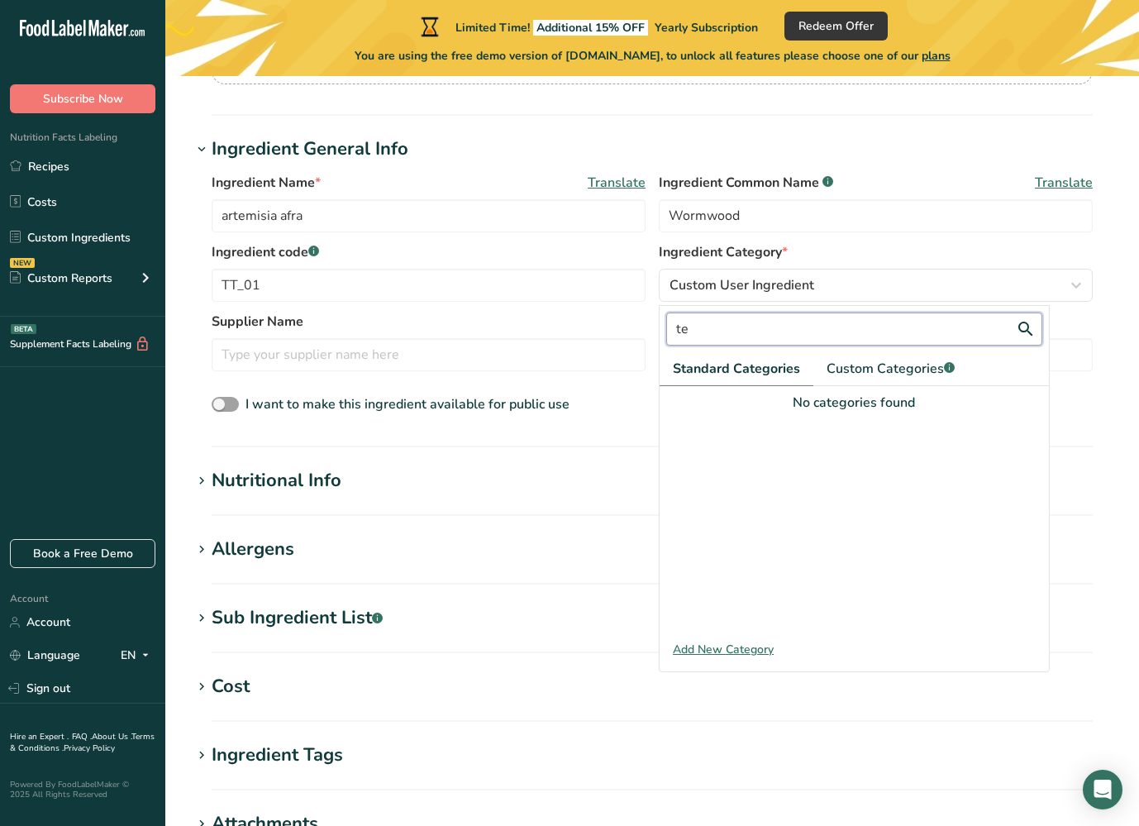
type input "t"
type input "beve"
click at [706, 405] on span "Beverages" at bounding box center [701, 401] width 57 height 17
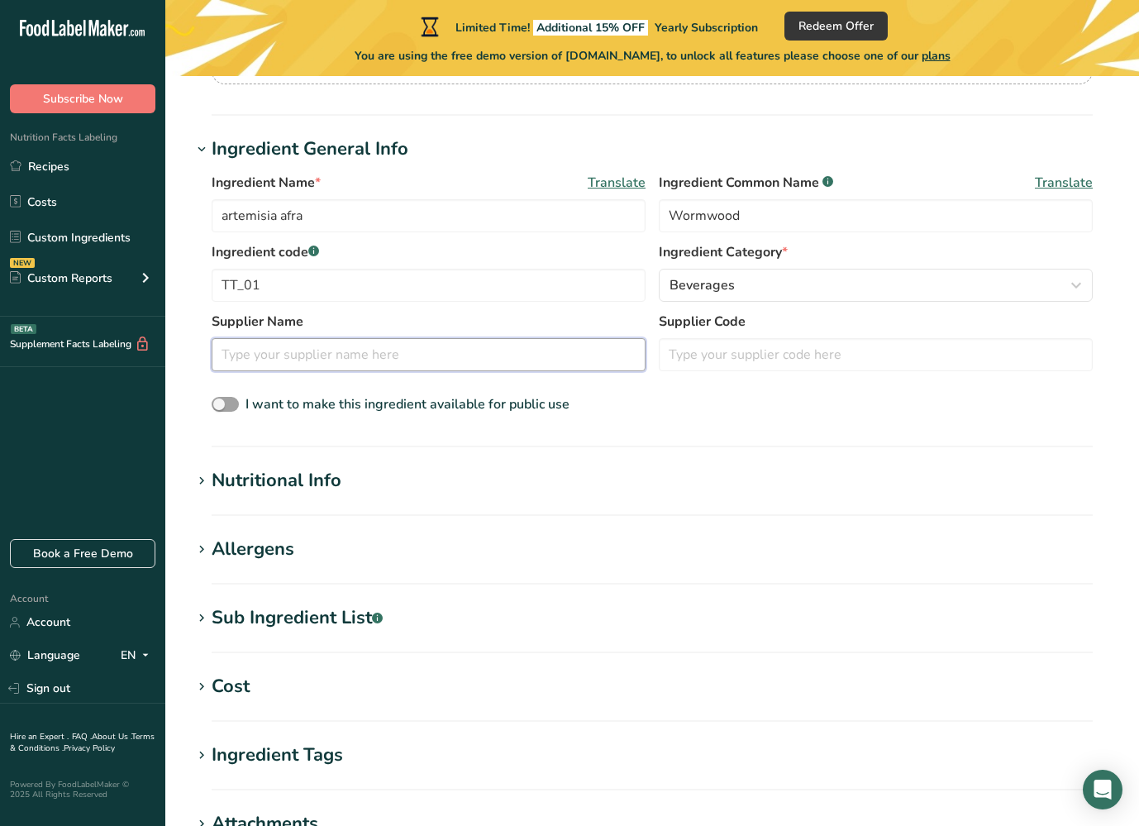
click at [394, 364] on input "text" at bounding box center [429, 354] width 434 height 33
type input "Thaba Teas"
click at [587, 549] on h1 "Allergens" at bounding box center [652, 548] width 921 height 27
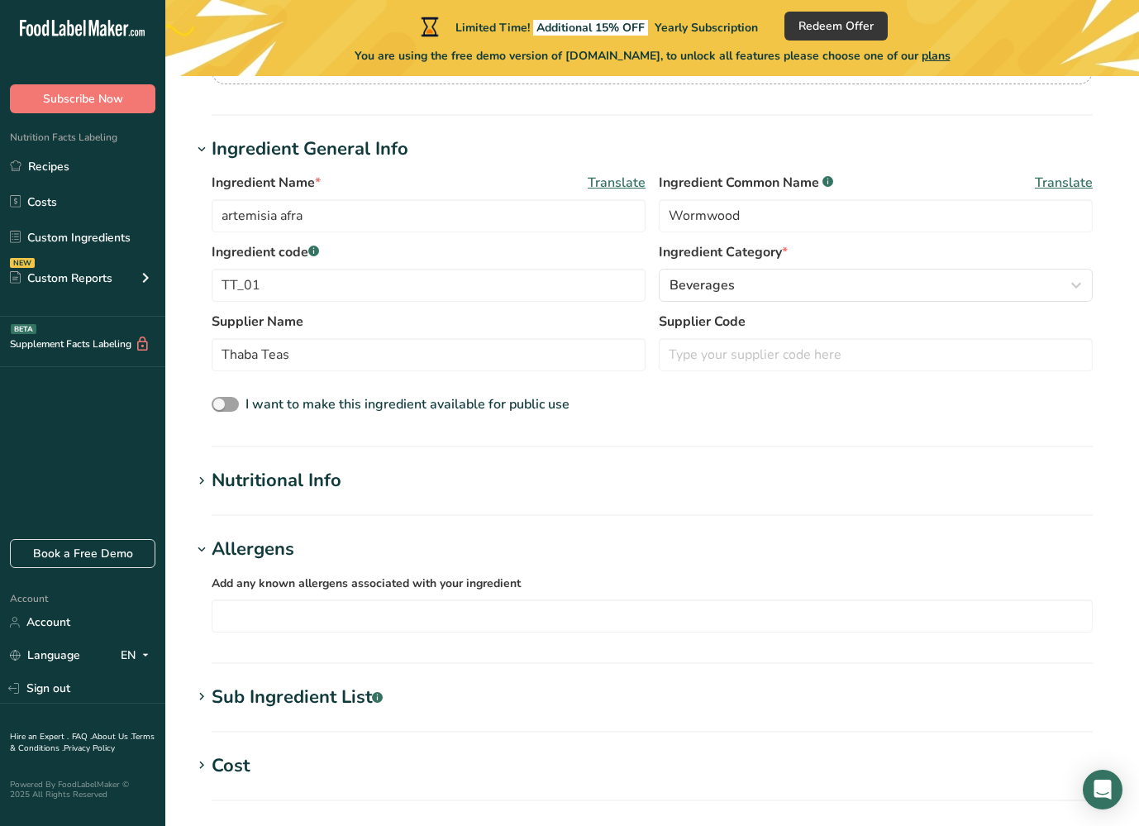
click at [426, 434] on section "Ingredient General Info Ingredient Name * Translate artemisia afra Ingredient C…" at bounding box center [652, 292] width 921 height 312
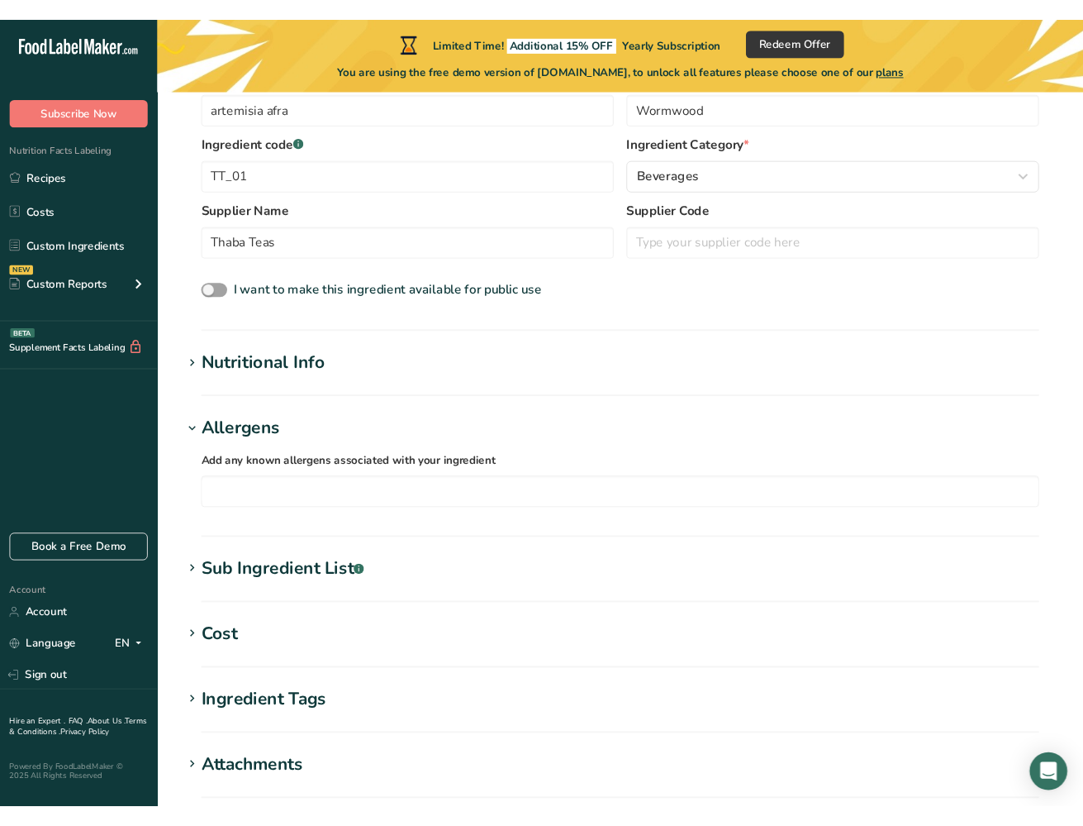
scroll to position [403, 0]
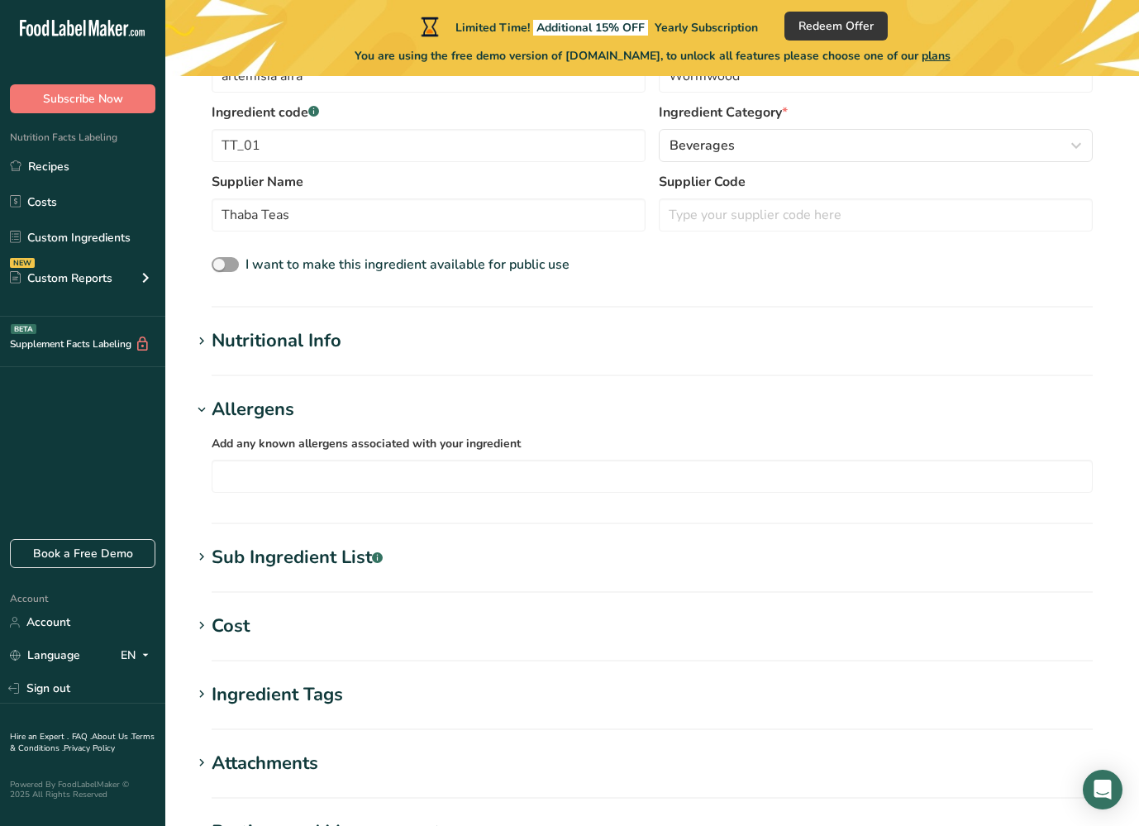
click at [296, 348] on div "Nutritional Info" at bounding box center [277, 340] width 130 height 27
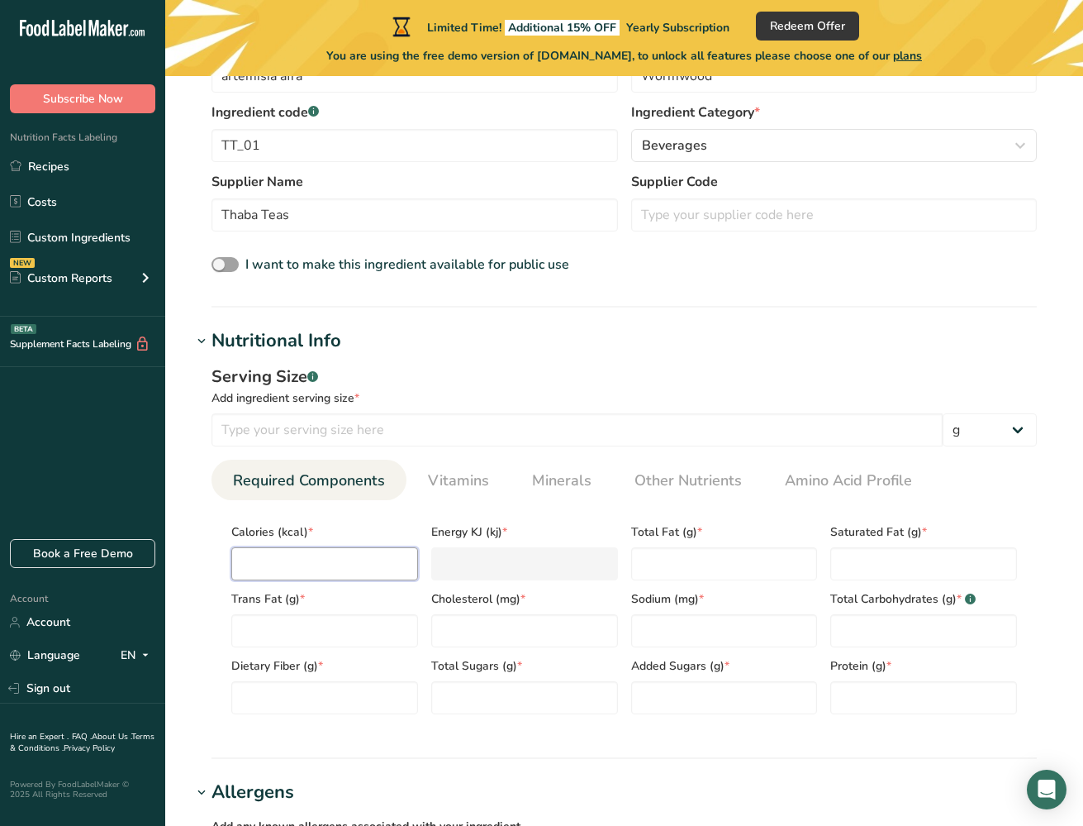
click at [332, 562] on input "number" at bounding box center [324, 563] width 187 height 33
type input "0"
type KJ "0"
type input "0"
click at [313, 551] on input "0" at bounding box center [324, 563] width 187 height 33
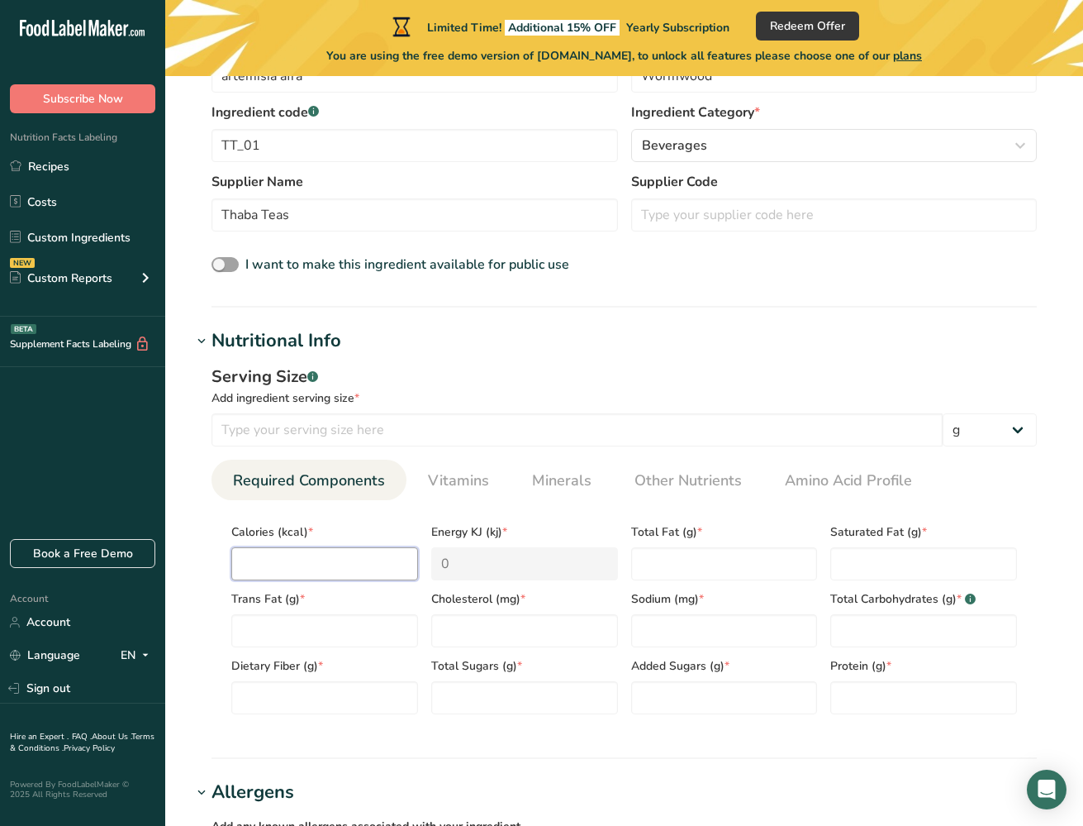
type input "3"
type KJ "12.6"
type input "0"
type KJ "0"
type input "1"
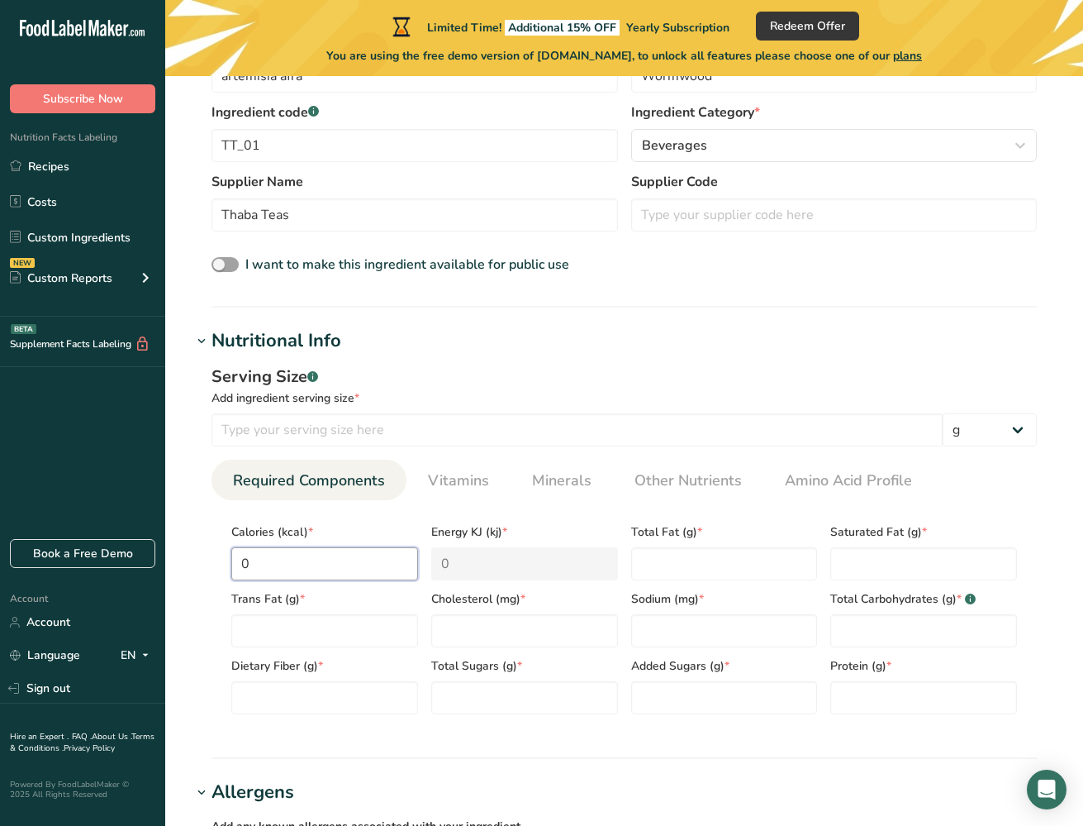
type KJ "4.2"
type input "0"
type KJ "0"
type input "0.5"
type KJ "2.1"
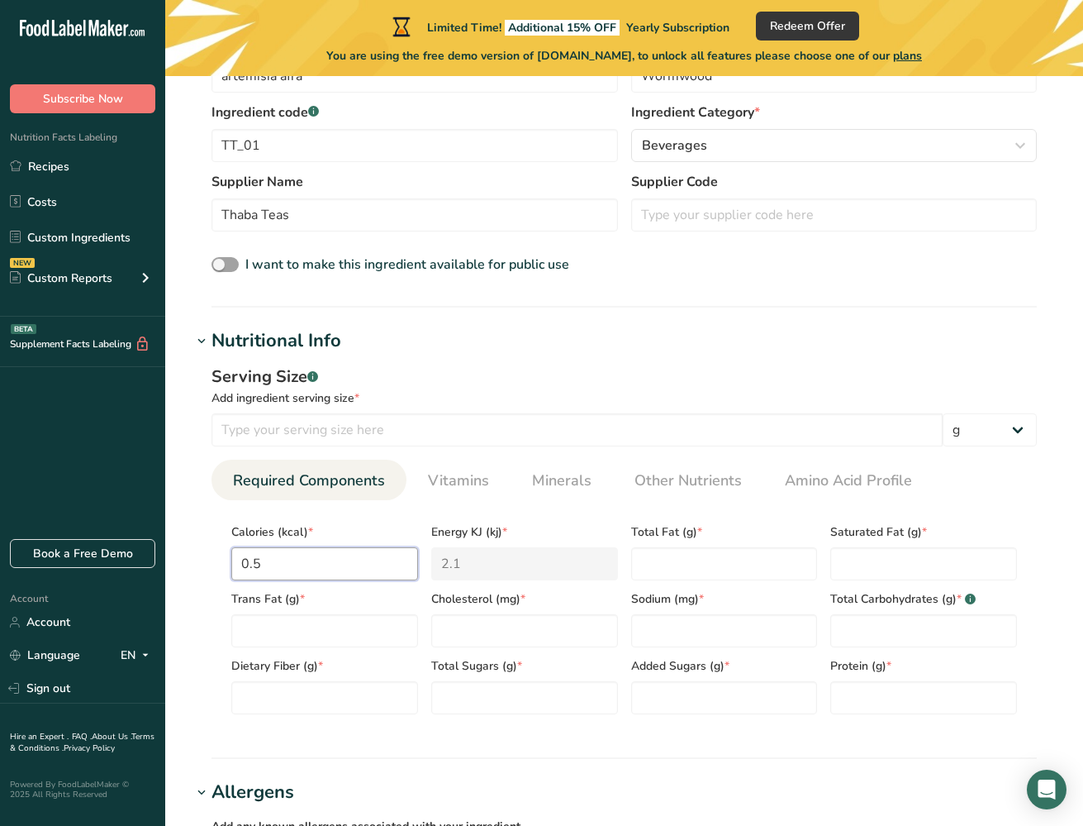
type input "0"
type KJ "0"
type input "0.6"
type KJ "2.5"
type input "0"
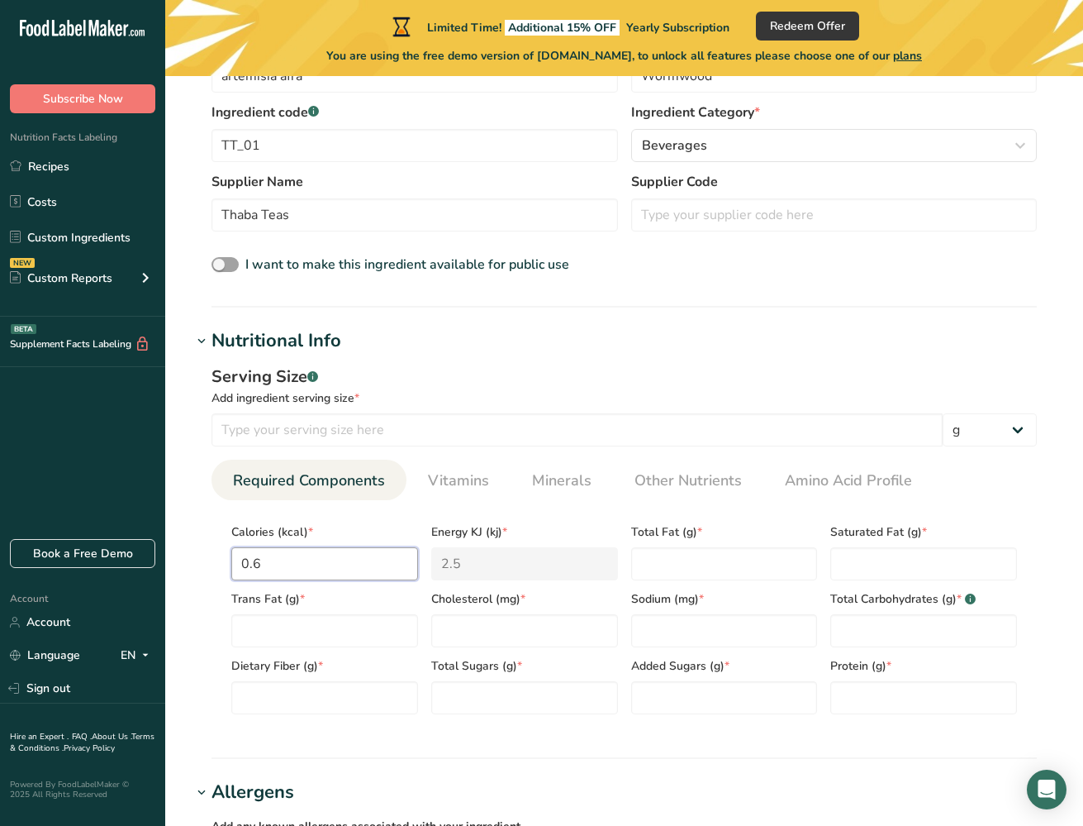
type KJ "0"
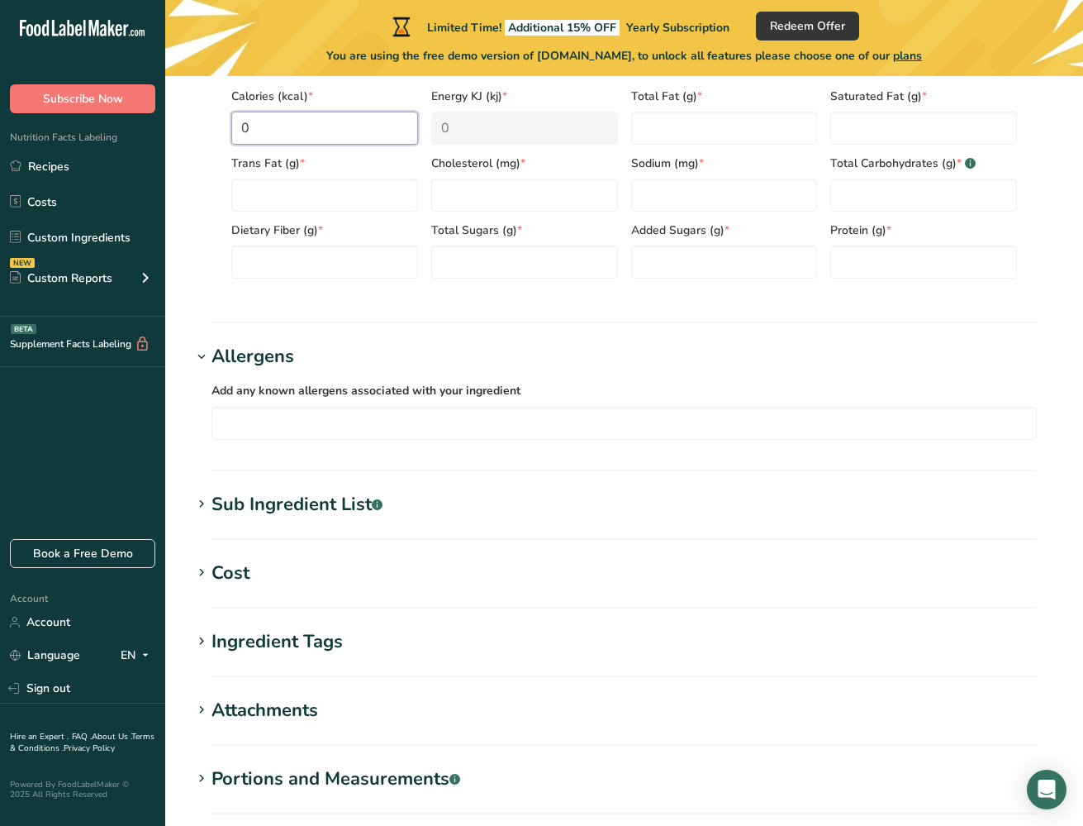
scroll to position [842, 0]
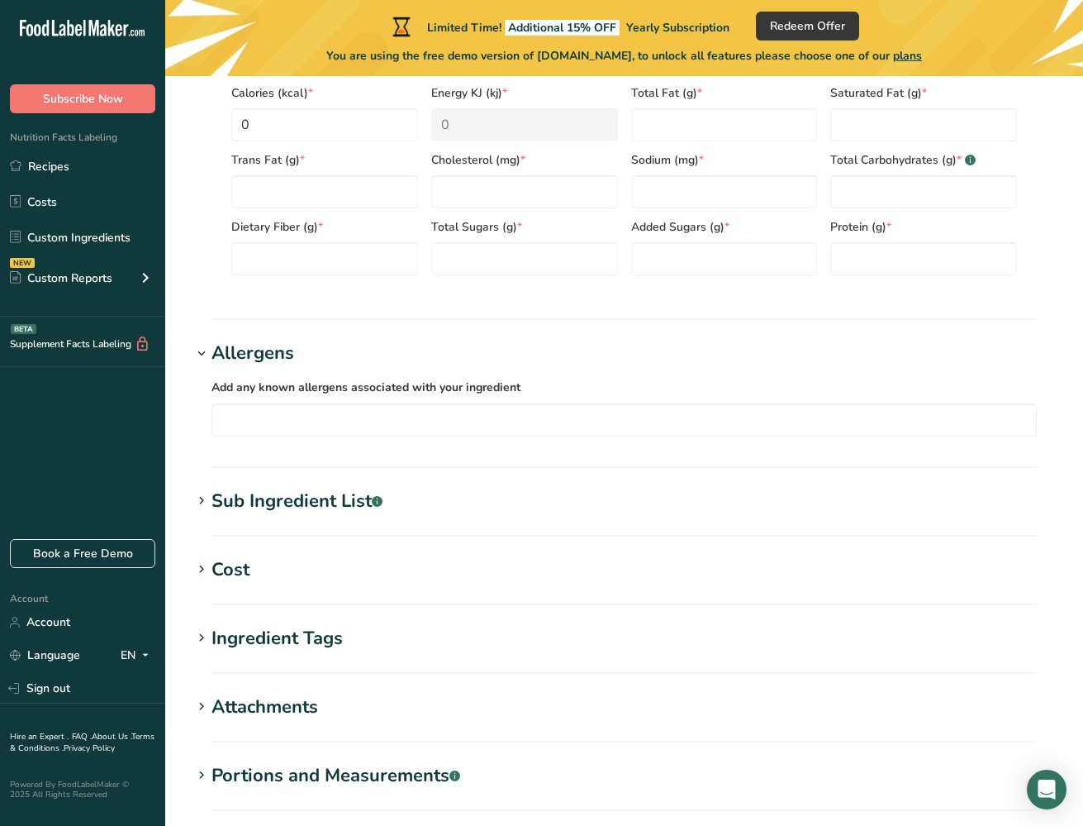
click at [292, 506] on div "Sub Ingredient List .a-a{fill:#347362;}.b-a{fill:#fff;}" at bounding box center [297, 501] width 171 height 27
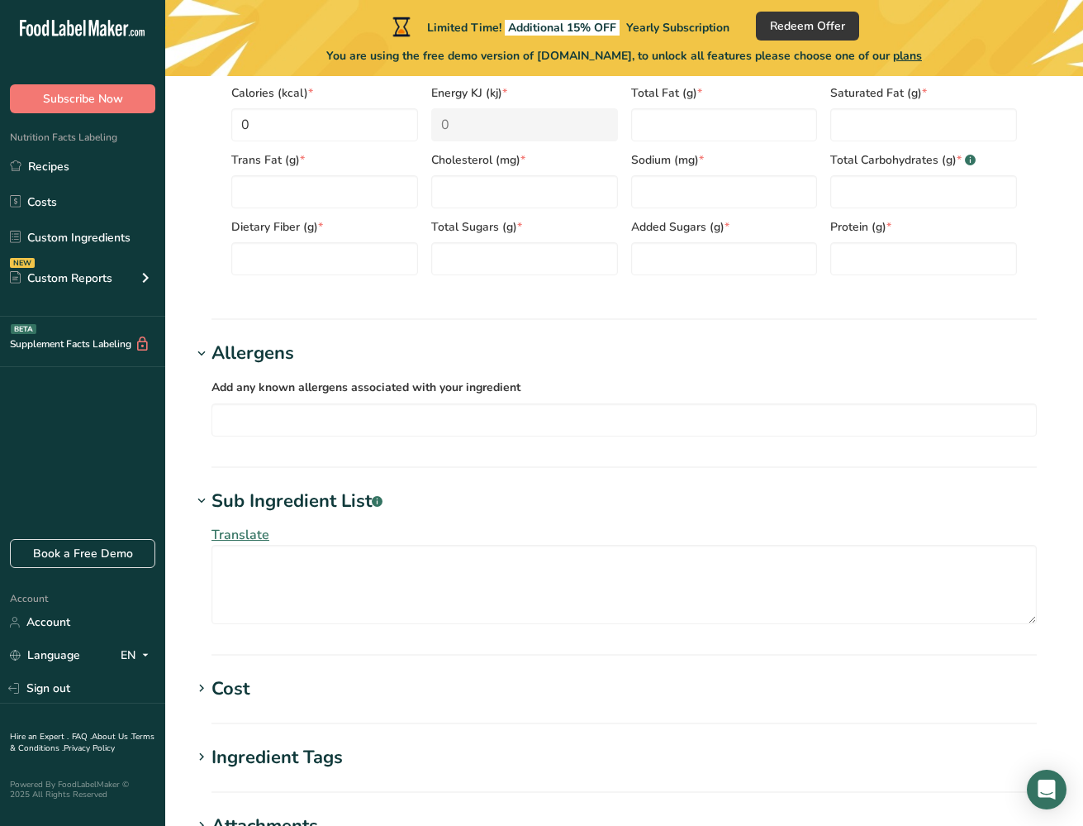
click at [221, 688] on div "Cost" at bounding box center [231, 688] width 38 height 27
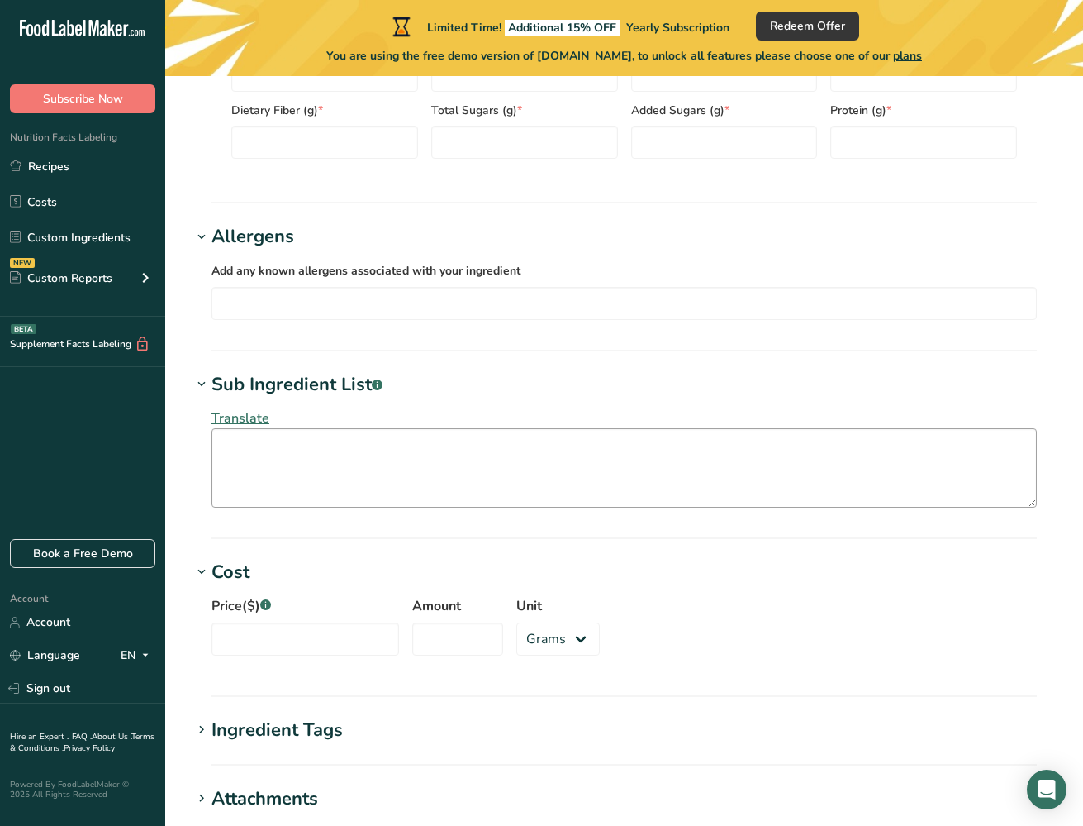
scroll to position [1162, 0]
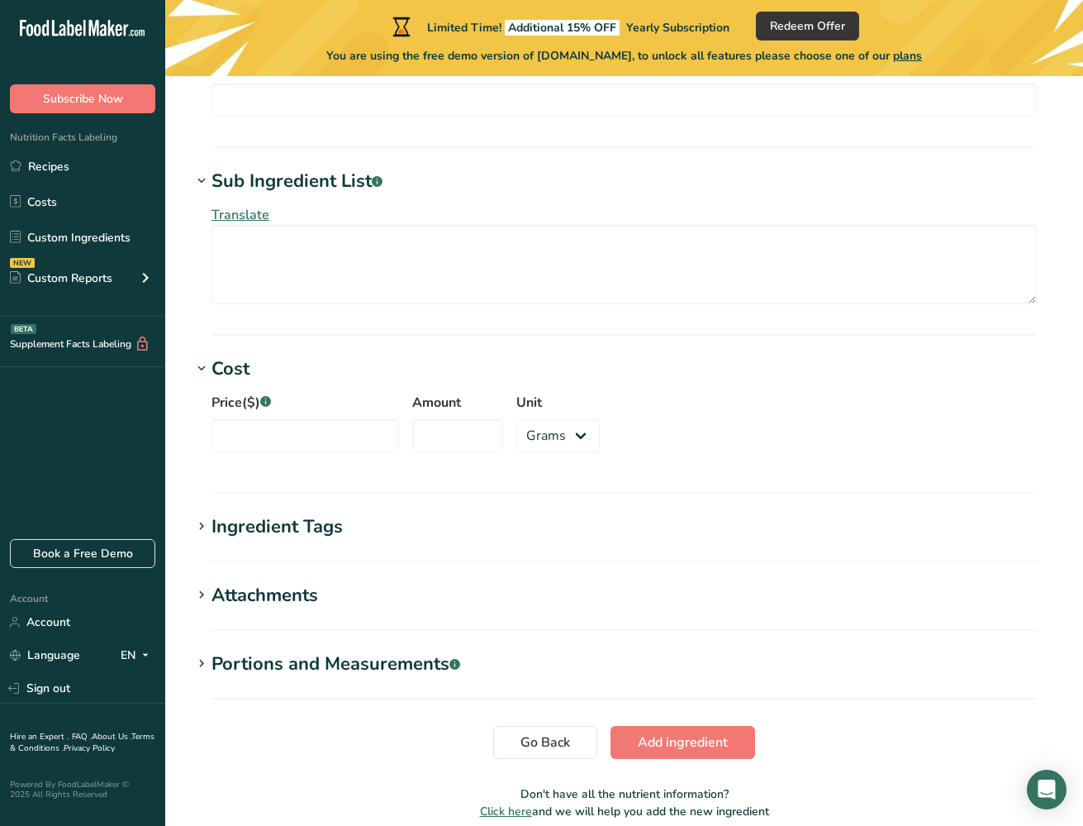
click at [277, 530] on div "Ingredient Tags" at bounding box center [277, 526] width 131 height 27
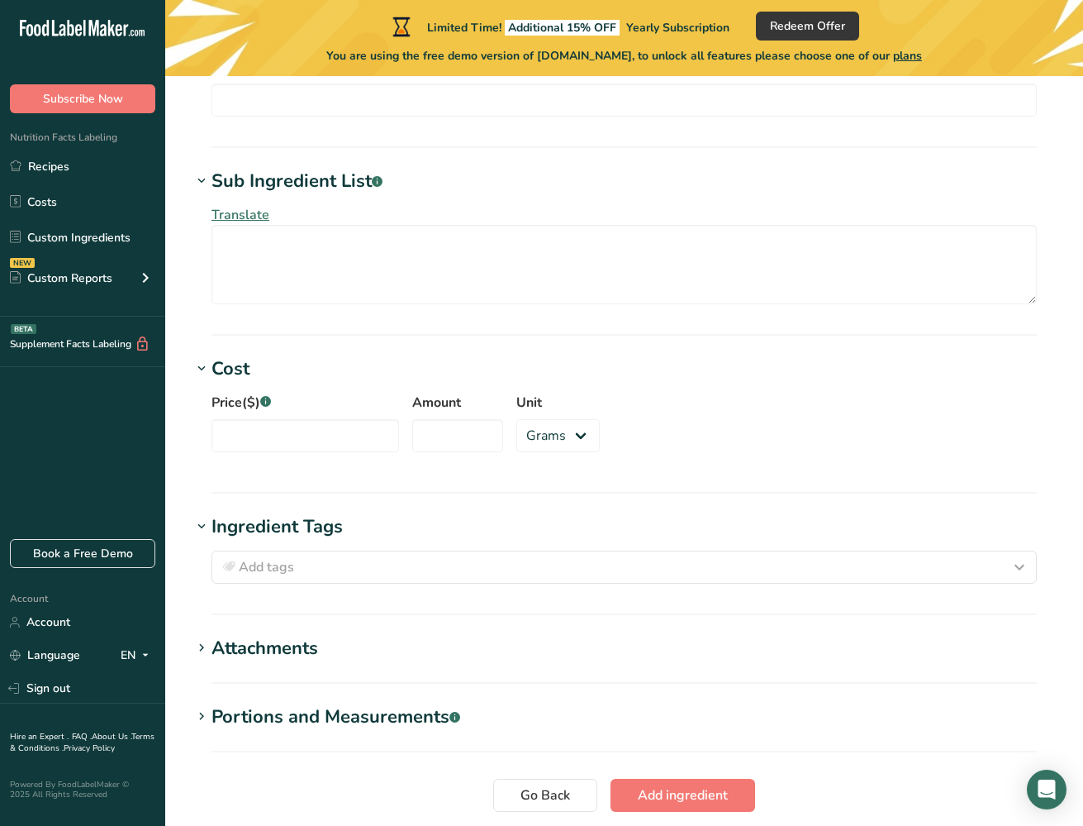
scroll to position [1273, 0]
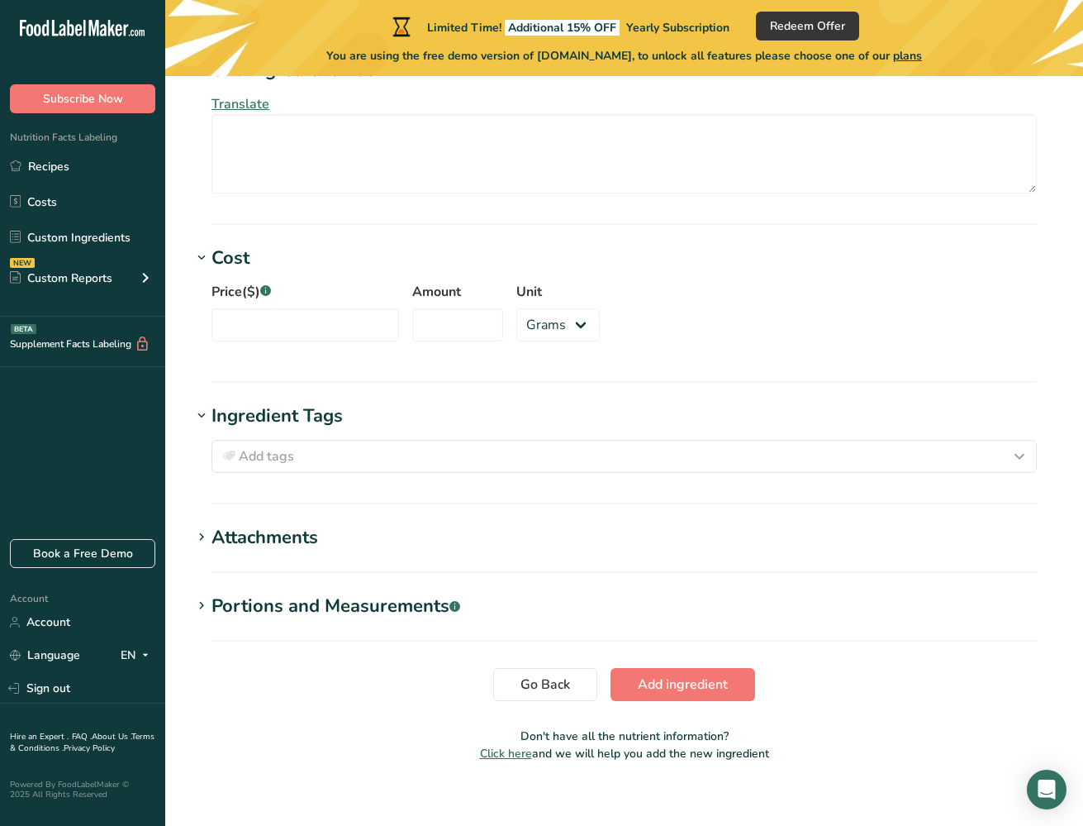
click at [271, 535] on div "Attachments" at bounding box center [265, 537] width 107 height 27
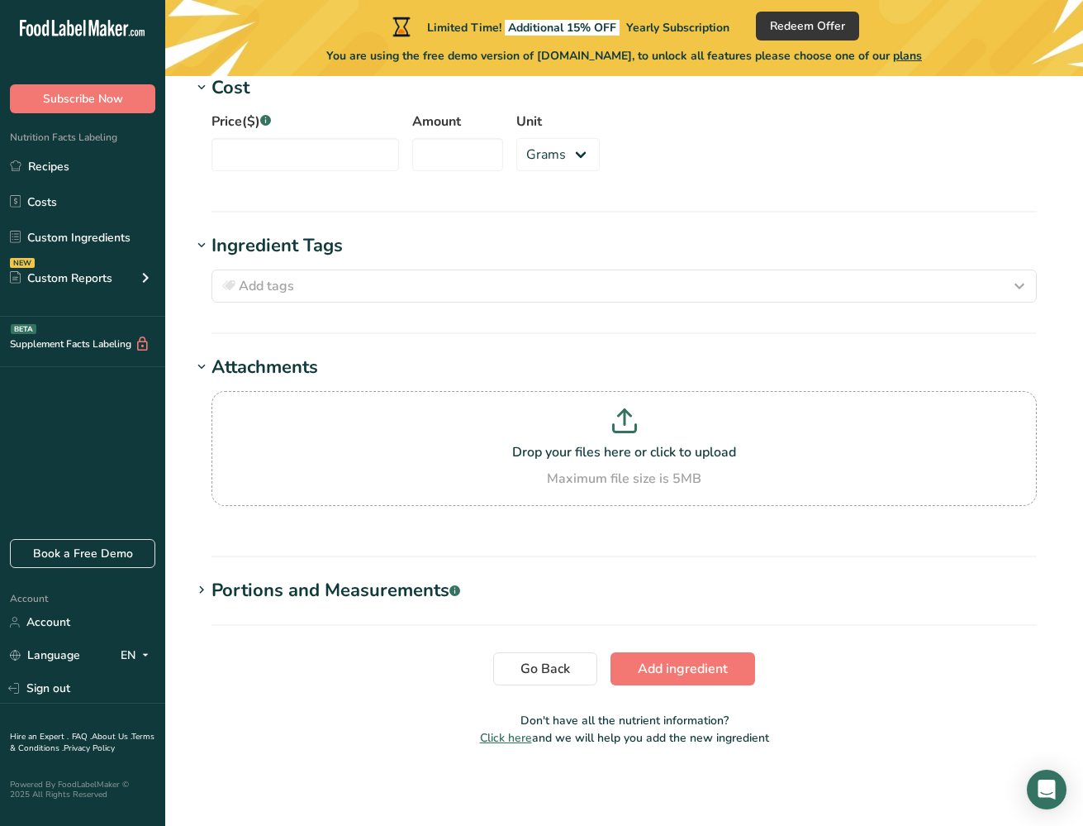
click at [311, 583] on div "Portions and Measurements .a-a{fill:#347362;}.b-a{fill:#fff;}" at bounding box center [336, 590] width 249 height 27
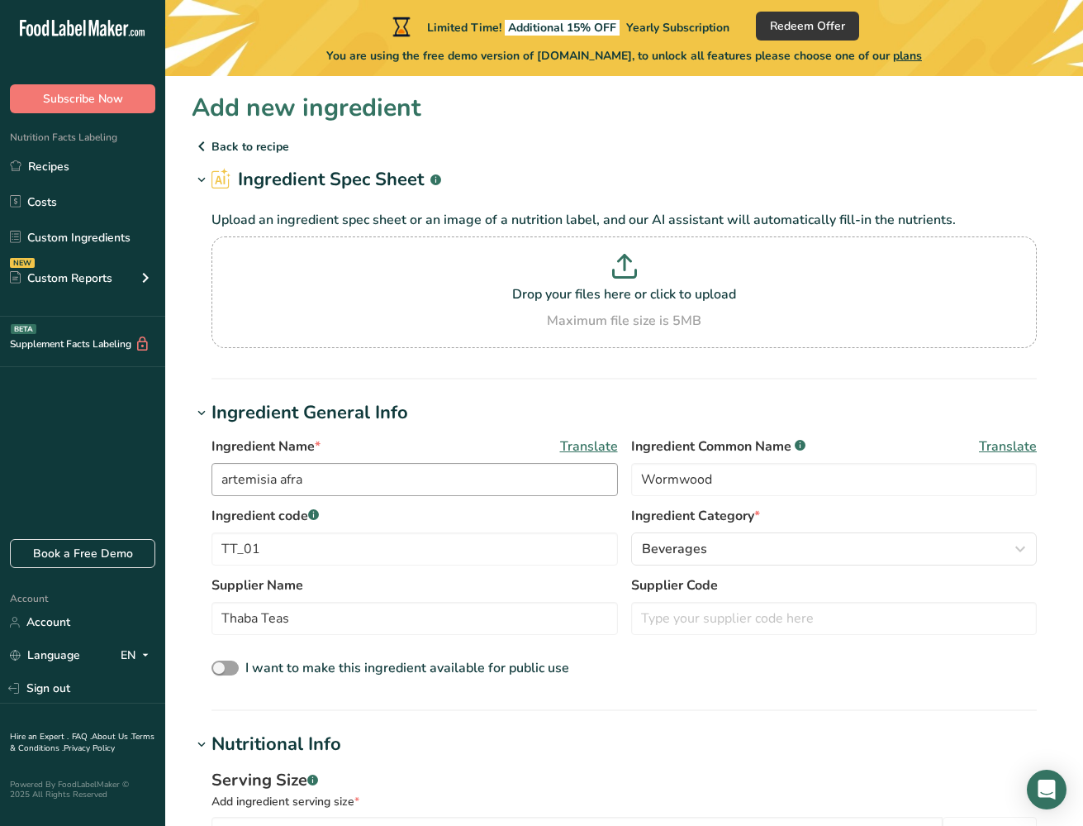
scroll to position [0, 0]
click at [89, 278] on div "Custom Reports" at bounding box center [61, 277] width 102 height 17
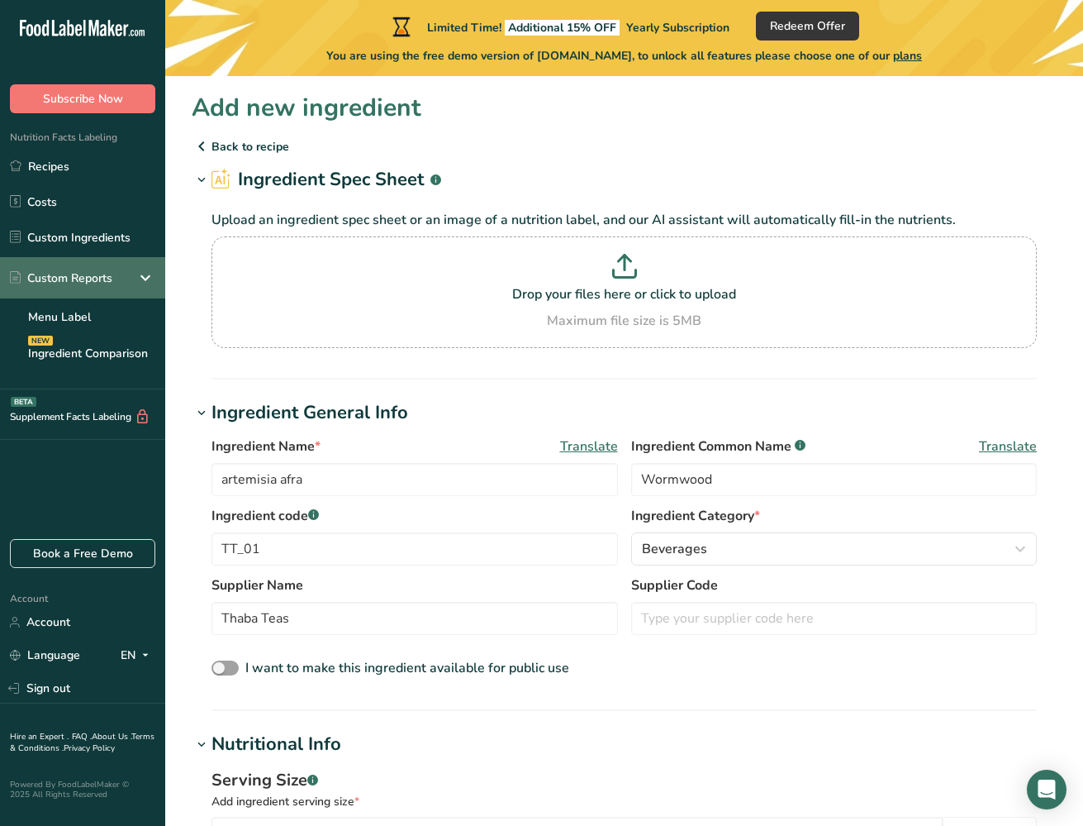
click at [89, 278] on div "Custom Reports" at bounding box center [61, 277] width 102 height 17
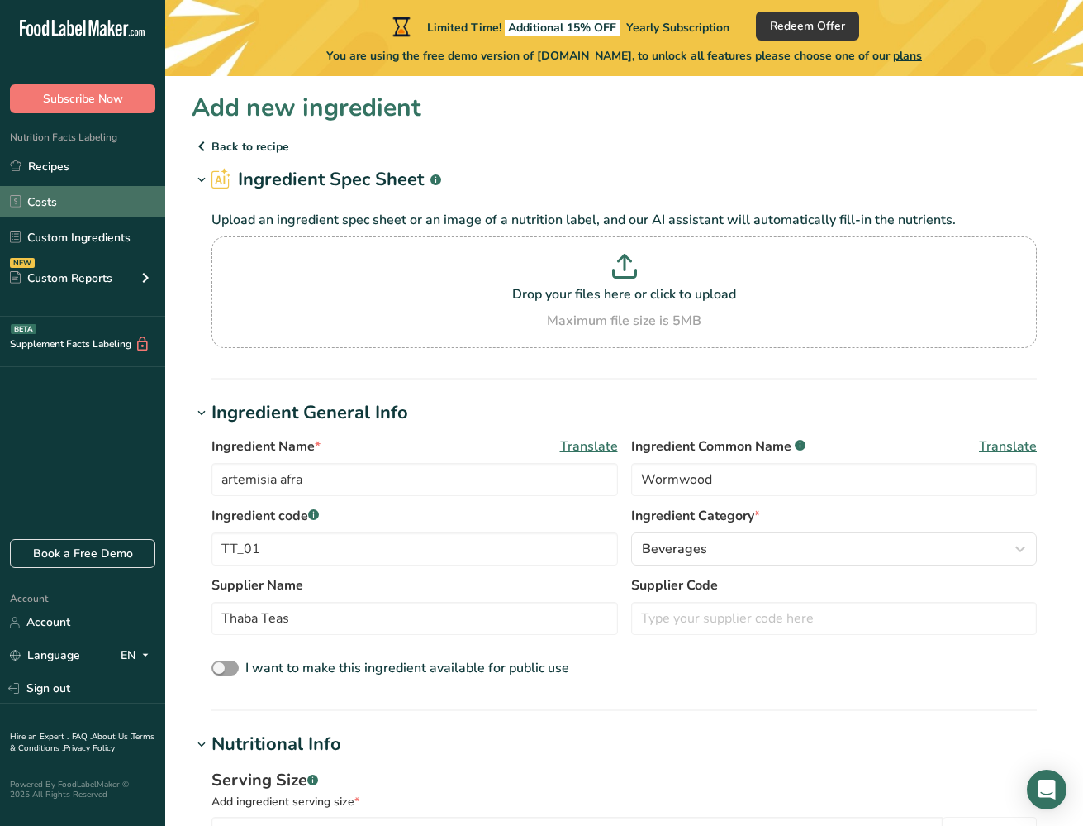
click at [79, 212] on link "Costs" at bounding box center [82, 201] width 165 height 31
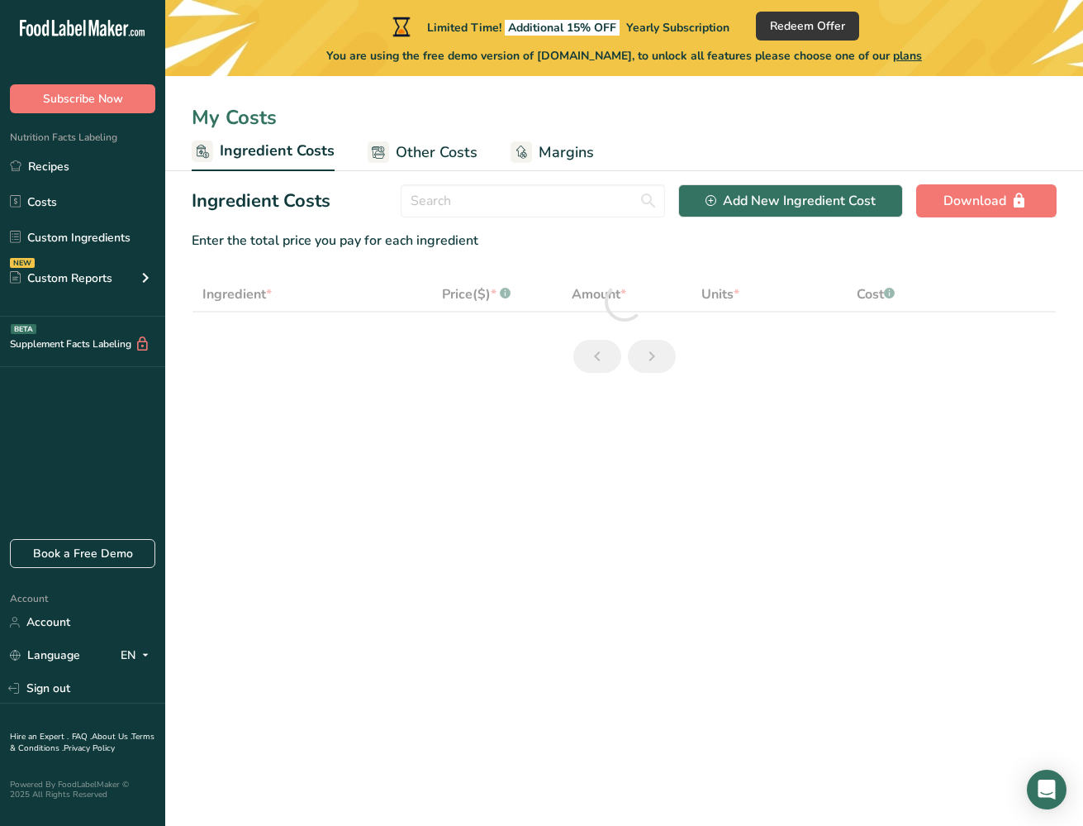
click at [74, 182] on ul "Recipes Costs Custom Ingredients NEW Custom Reports Menu Label Ingredient Compa…" at bounding box center [82, 224] width 165 height 148
select select "1"
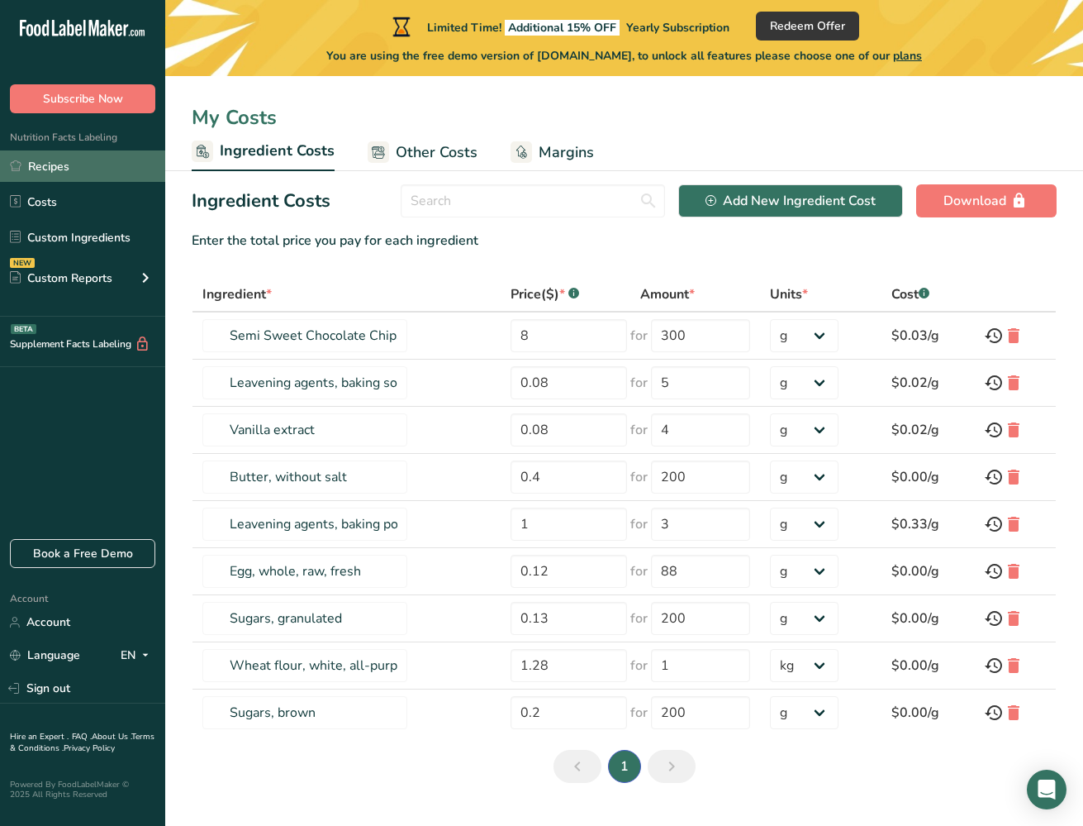
click at [71, 166] on link "Recipes" at bounding box center [82, 165] width 165 height 31
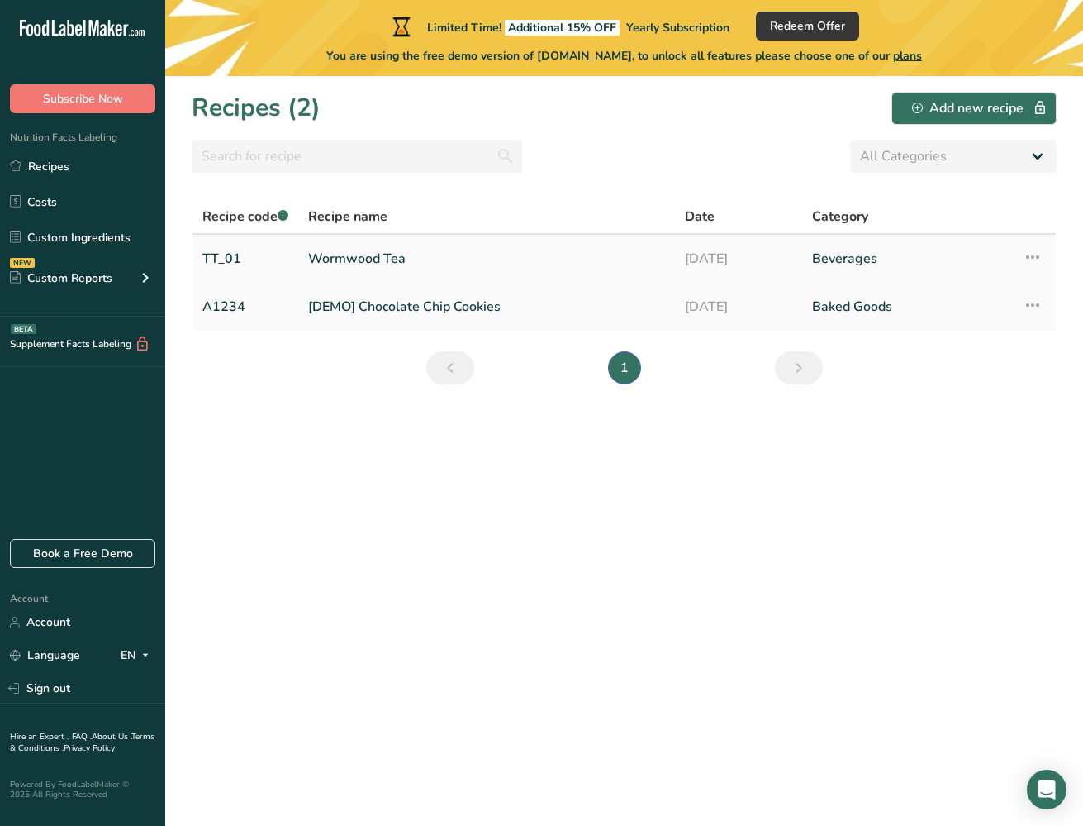
click at [234, 261] on link "TT_01" at bounding box center [245, 258] width 86 height 35
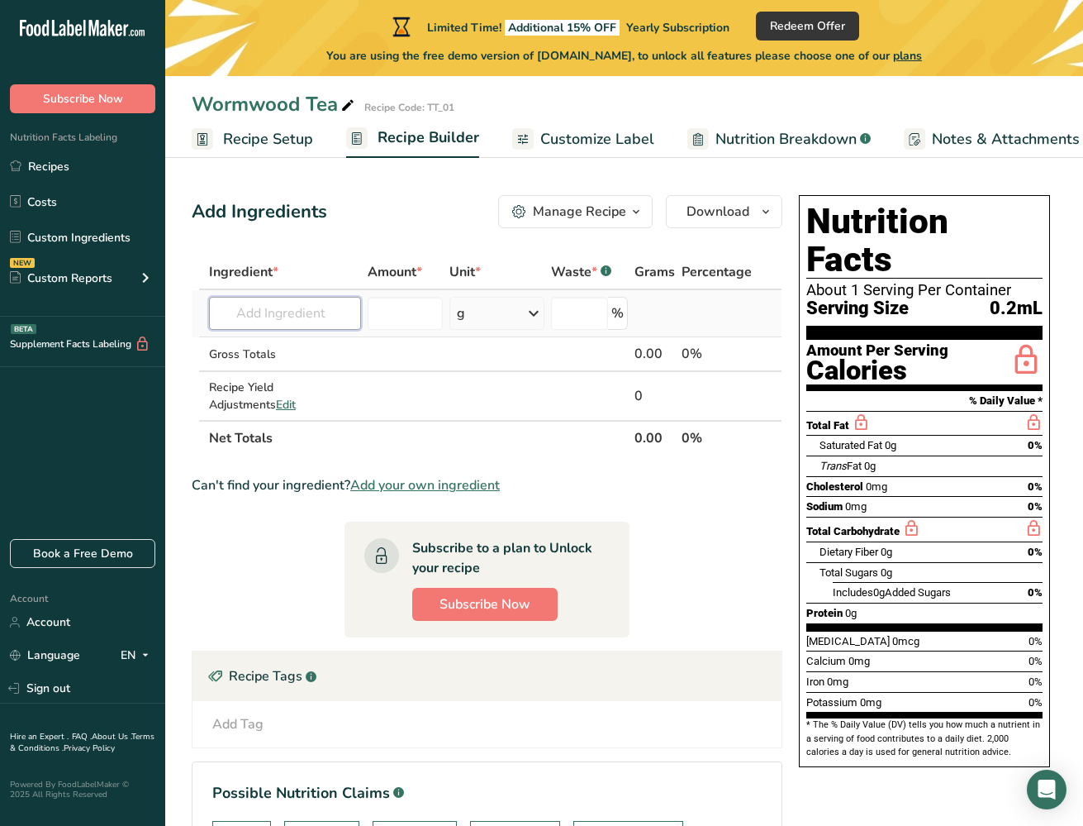
click at [325, 321] on input "text" at bounding box center [285, 313] width 152 height 33
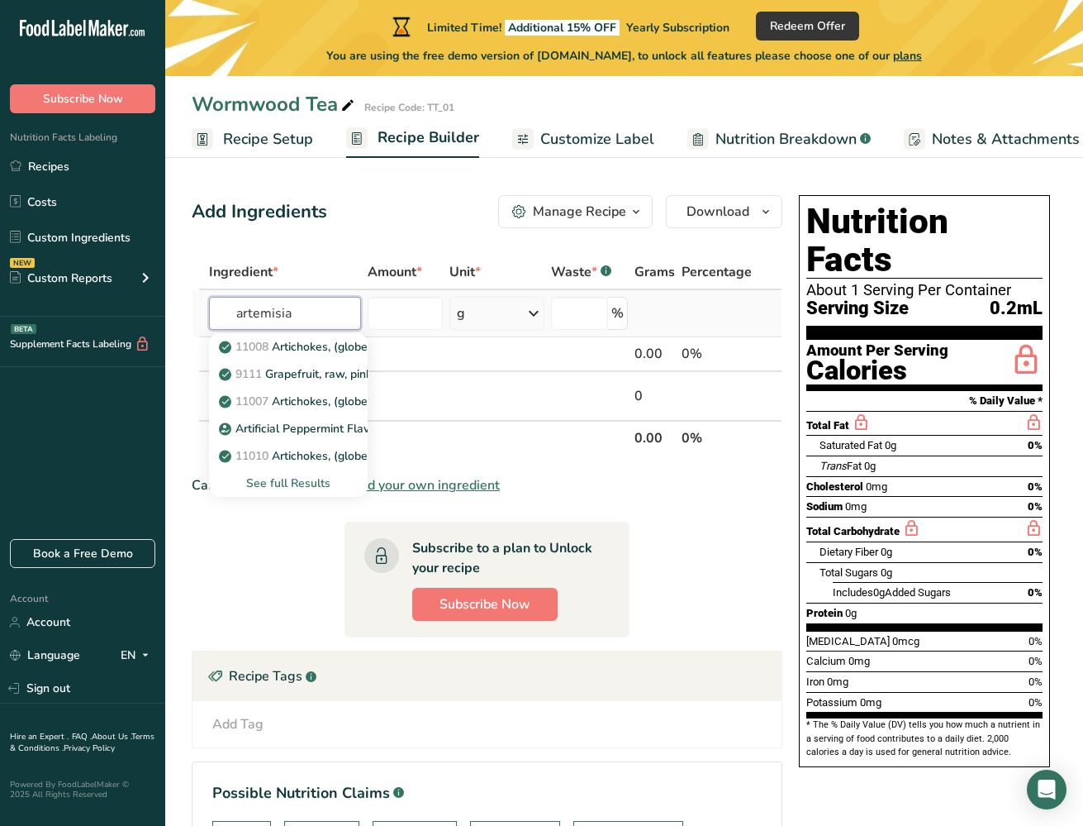
type input "artemisia"
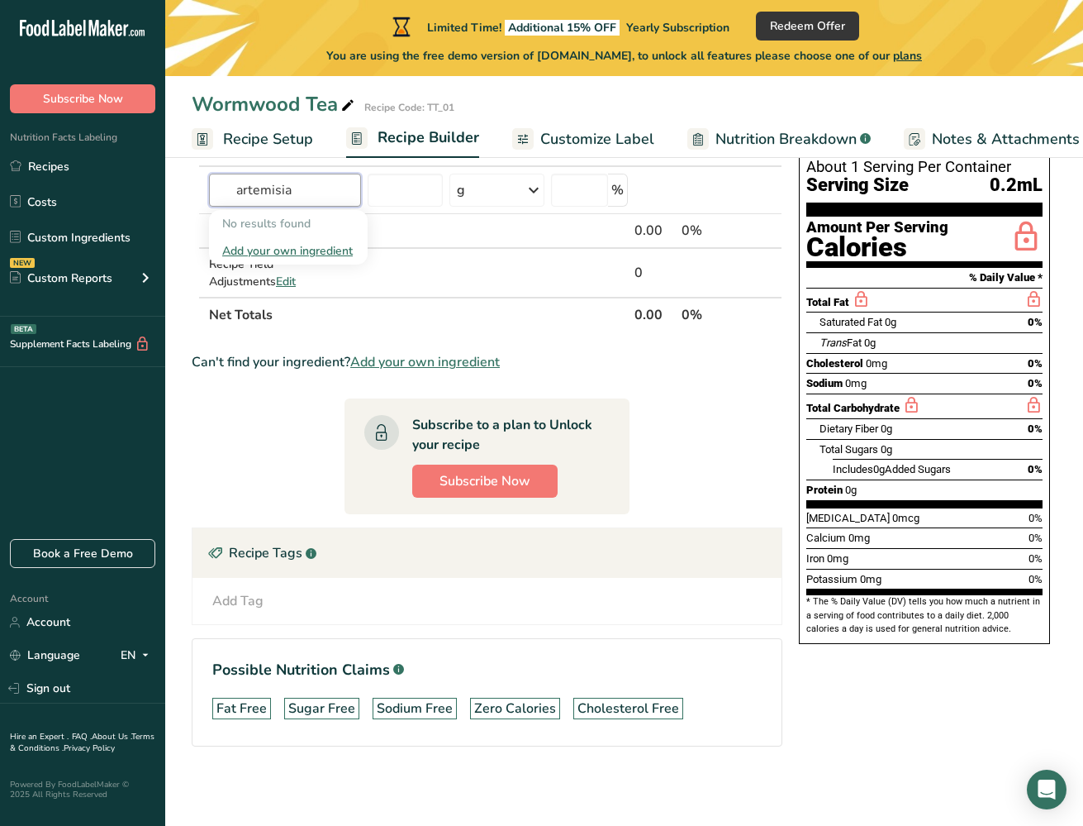
scroll to position [123, 0]
